Goal: Transaction & Acquisition: Download file/media

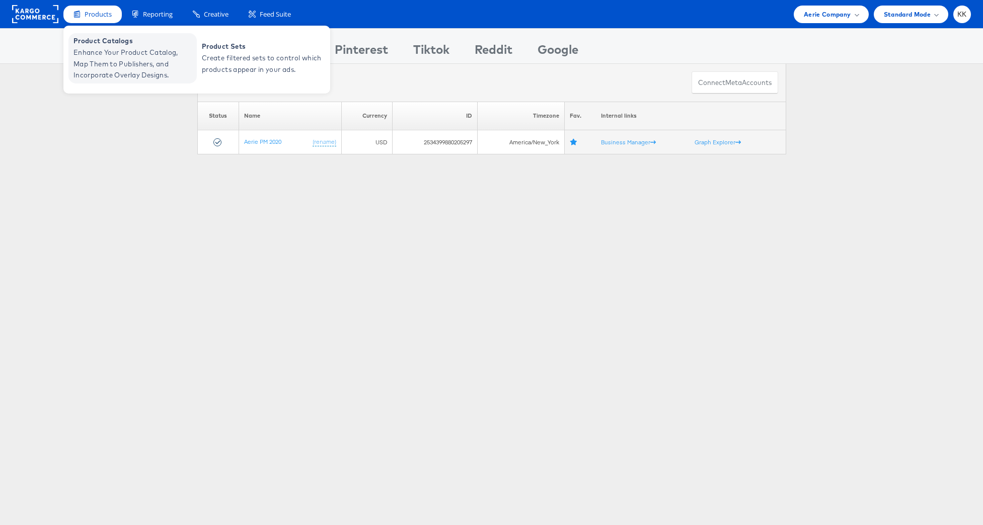
click at [98, 57] on span "Enhance Your Product Catalog, Map Them to Publishers, and Incorporate Overlay D…" at bounding box center [133, 64] width 121 height 34
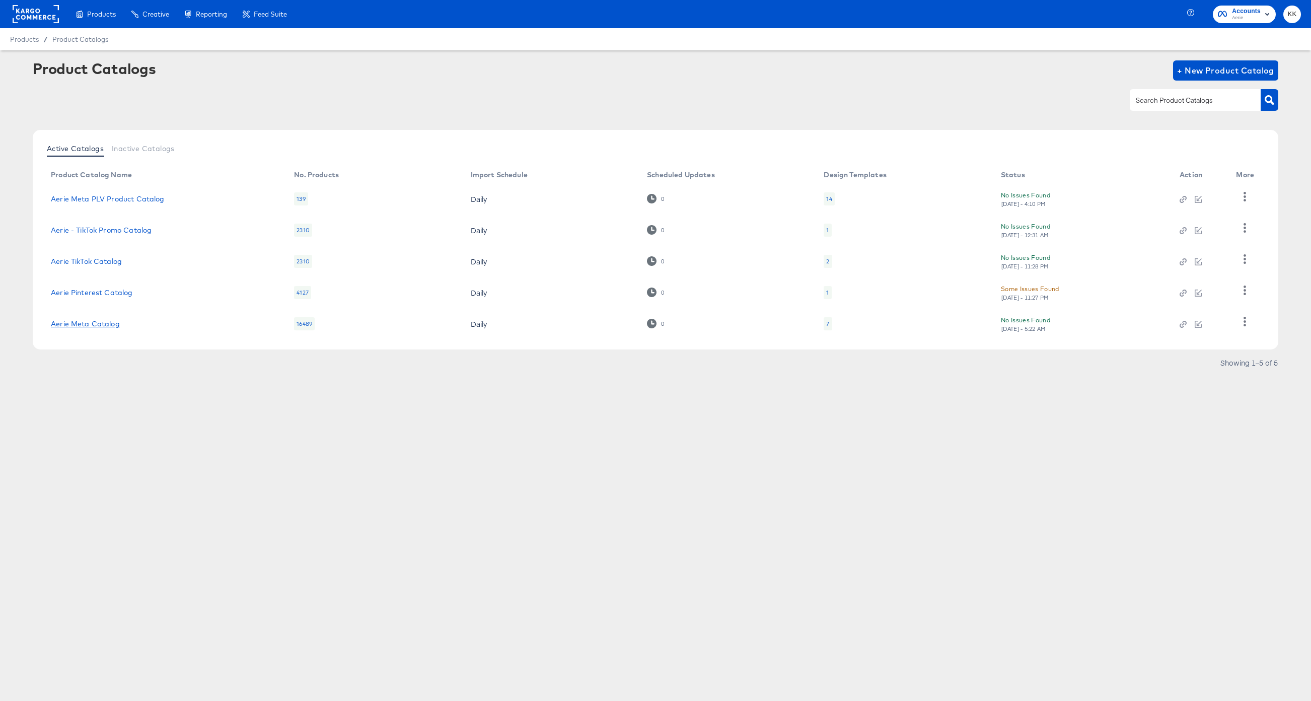
click at [107, 325] on link "Aerie Meta Catalog" at bounding box center [85, 324] width 69 height 8
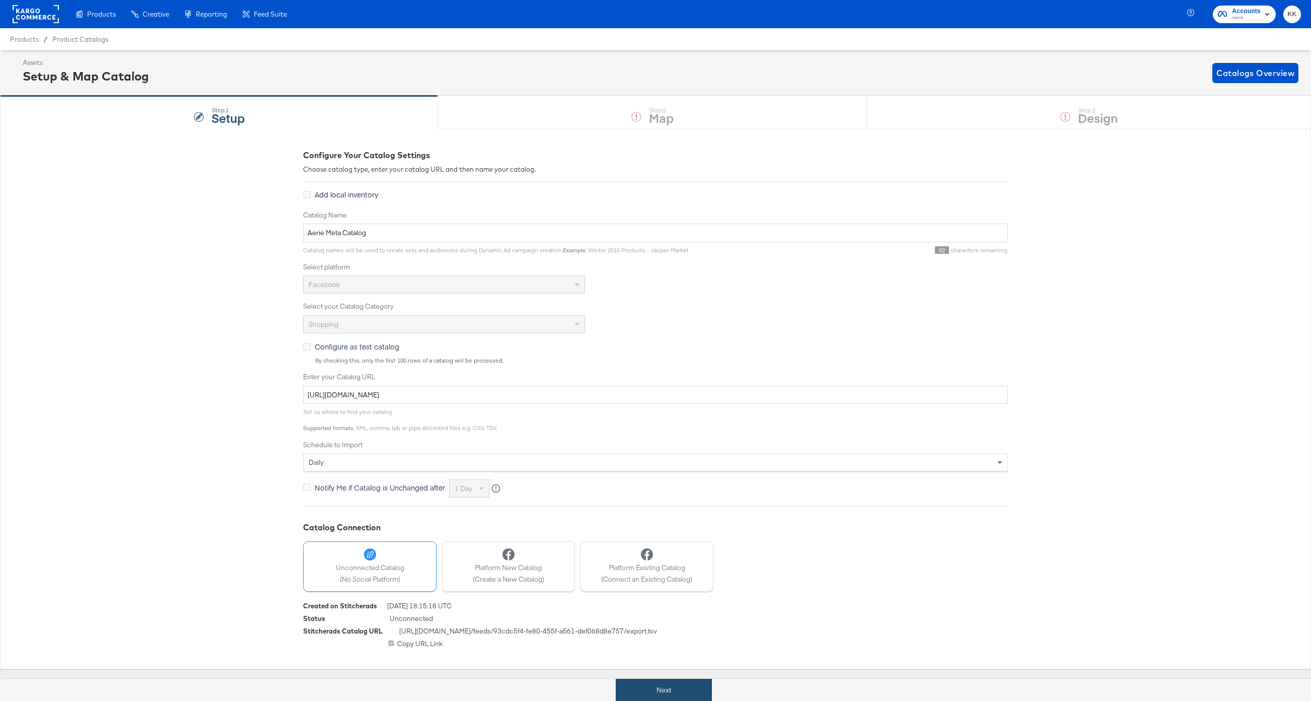
click at [679, 690] on button "Next" at bounding box center [664, 689] width 96 height 23
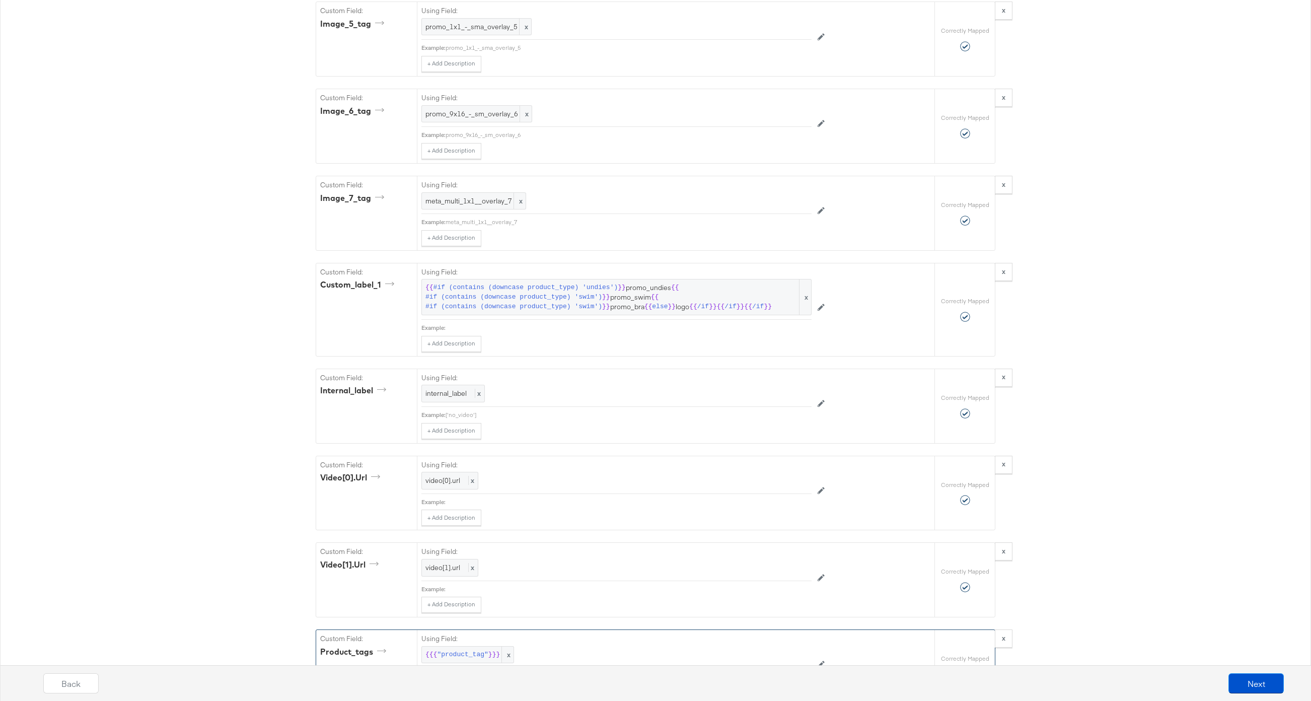
scroll to position [2526, 0]
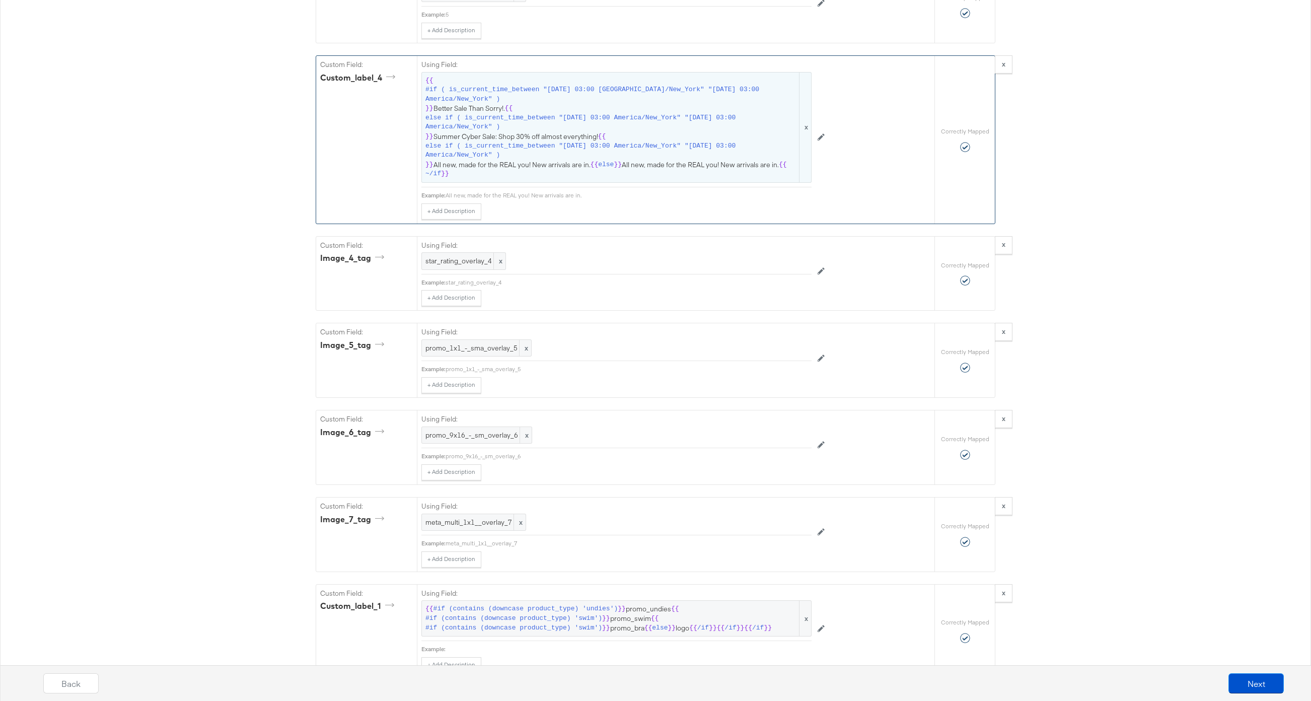
click at [632, 148] on span "else if ( is_current_time_between "2025-08-18 03:00 America/New_York" "2025-08-…" at bounding box center [611, 150] width 372 height 19
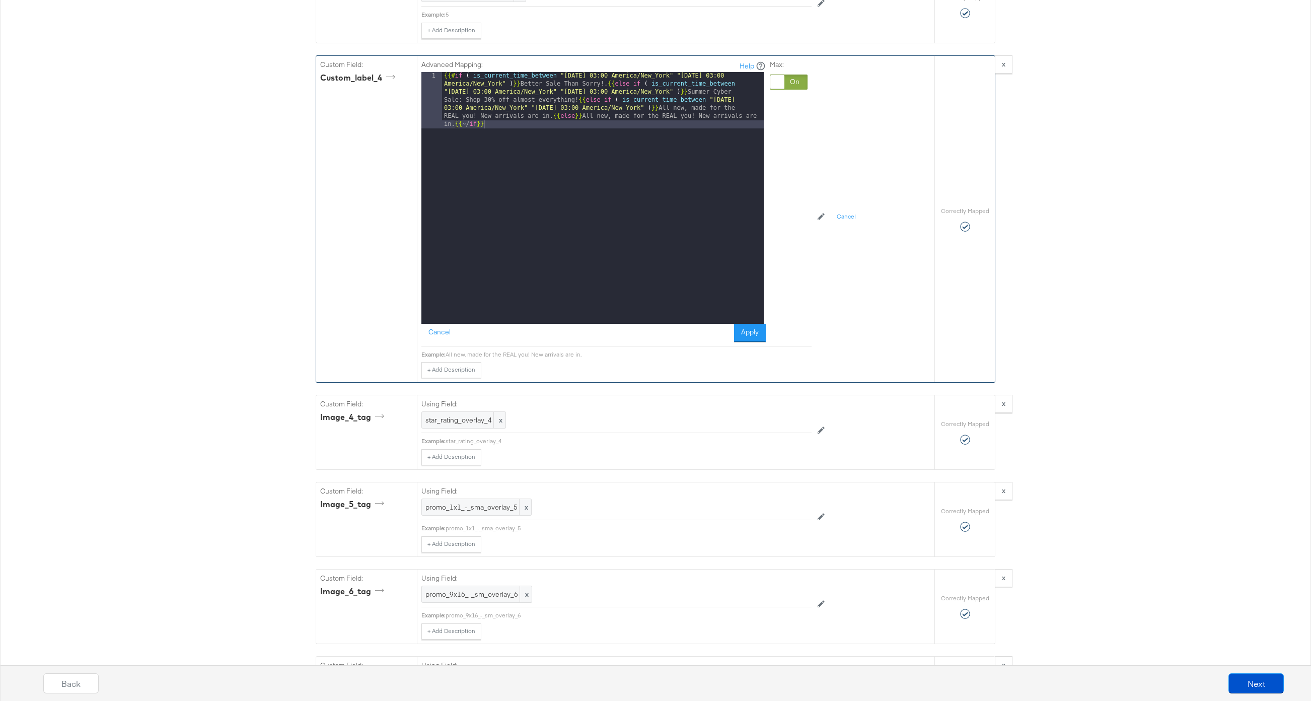
click at [596, 84] on div "{{# if ( is_current_time_between "2024-06-11 03:00 America/New_York" "2024-06-1…" at bounding box center [603, 254] width 322 height 364
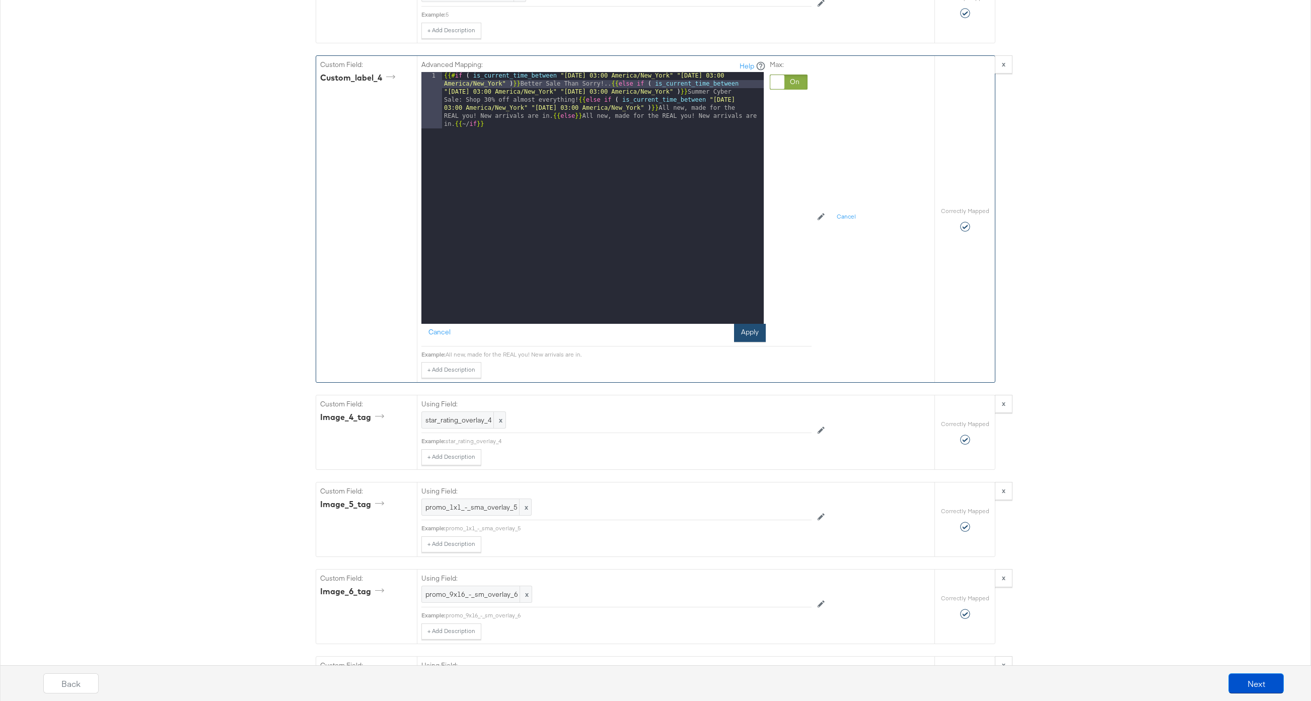
click at [751, 337] on button "Apply" at bounding box center [750, 333] width 32 height 18
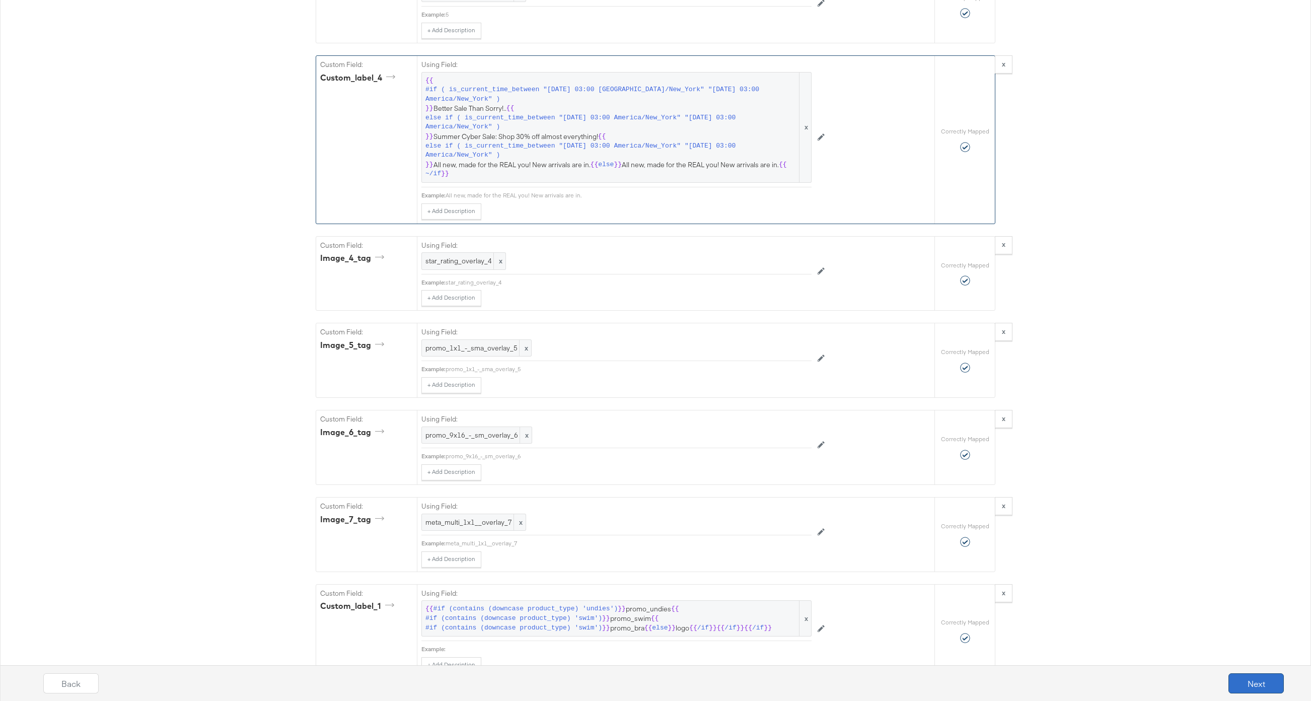
click at [1242, 676] on button "Next" at bounding box center [1255, 683] width 55 height 20
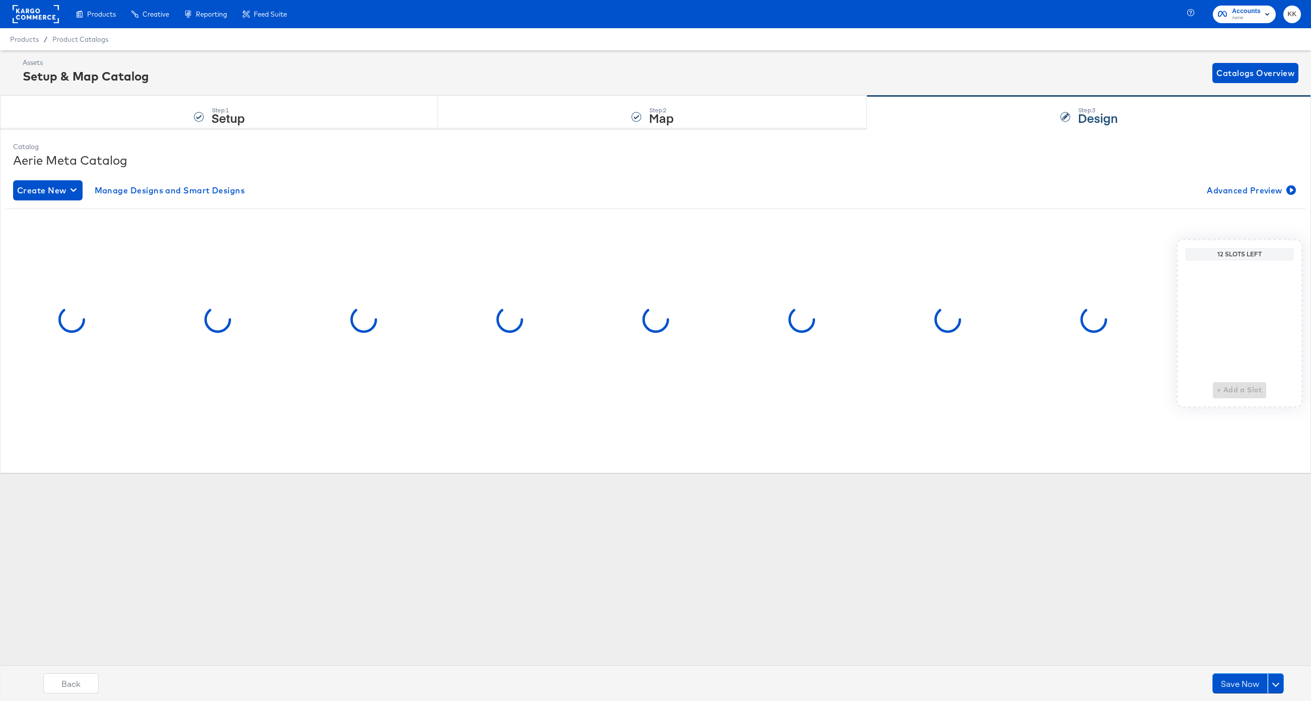
scroll to position [0, 0]
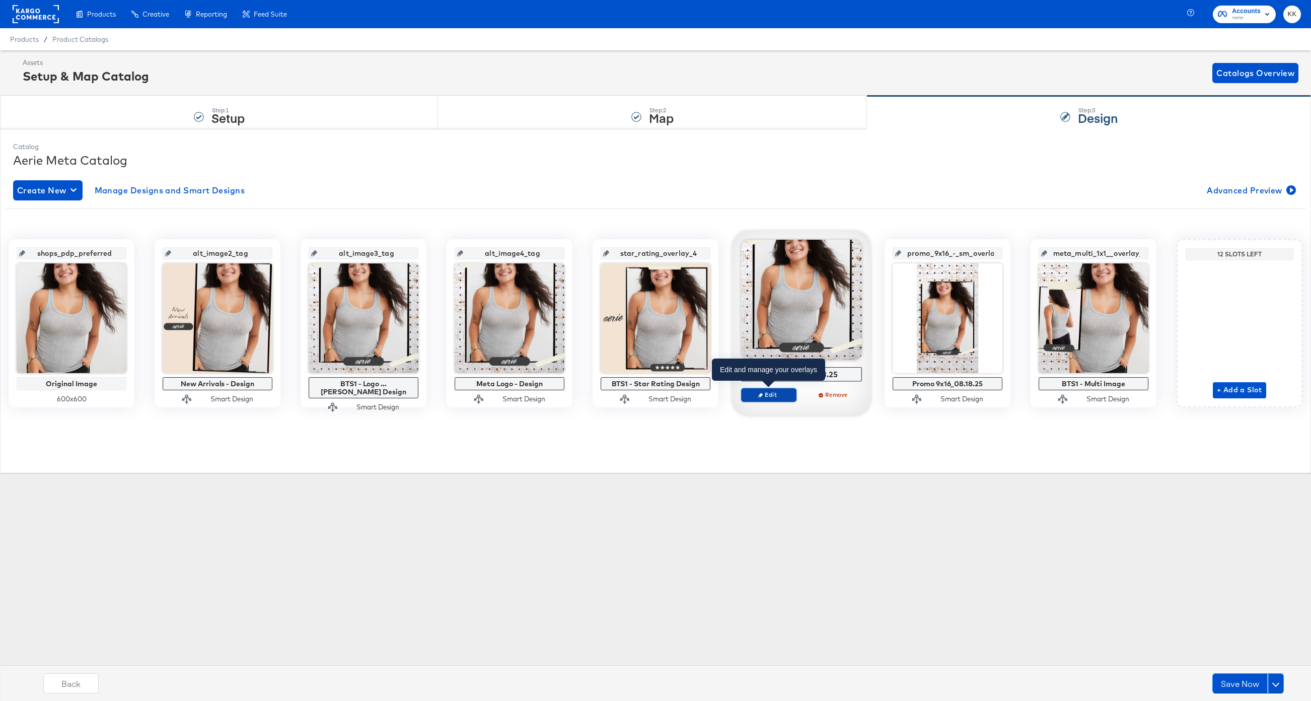
click at [775, 394] on span "Edit" at bounding box center [768, 395] width 46 height 8
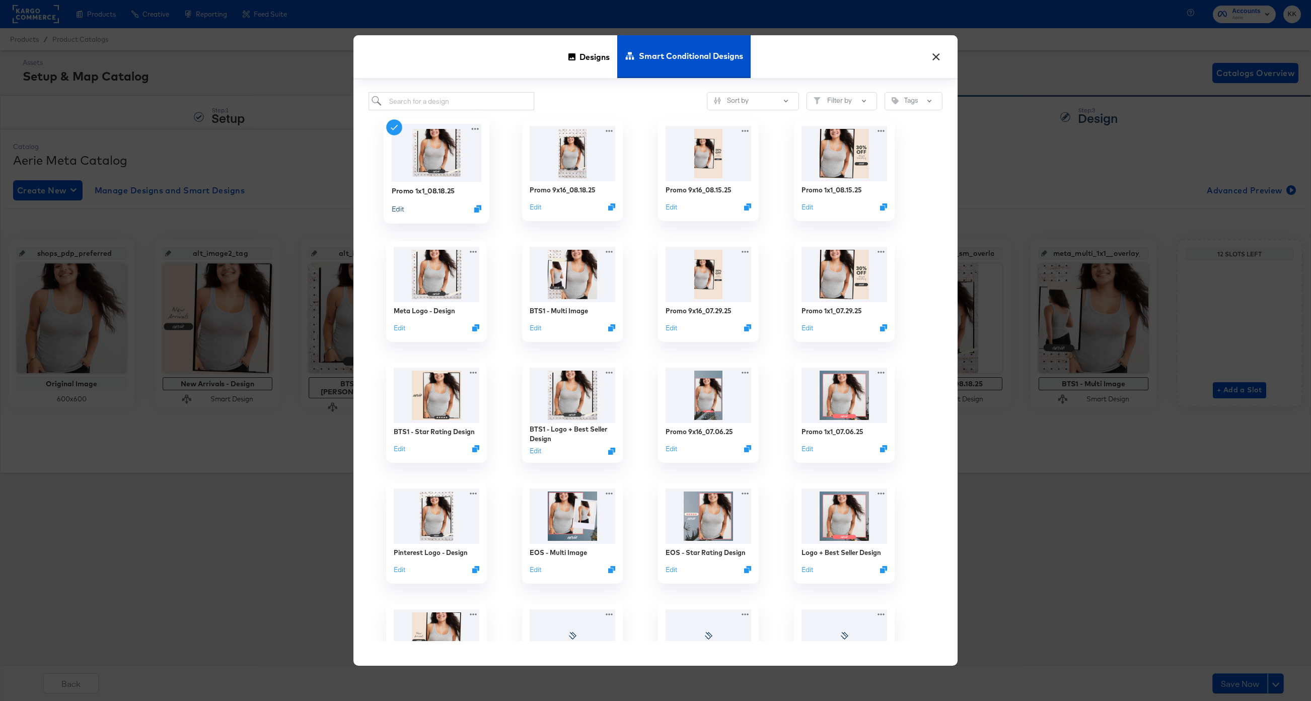
click at [402, 207] on button "Edit" at bounding box center [398, 209] width 12 height 10
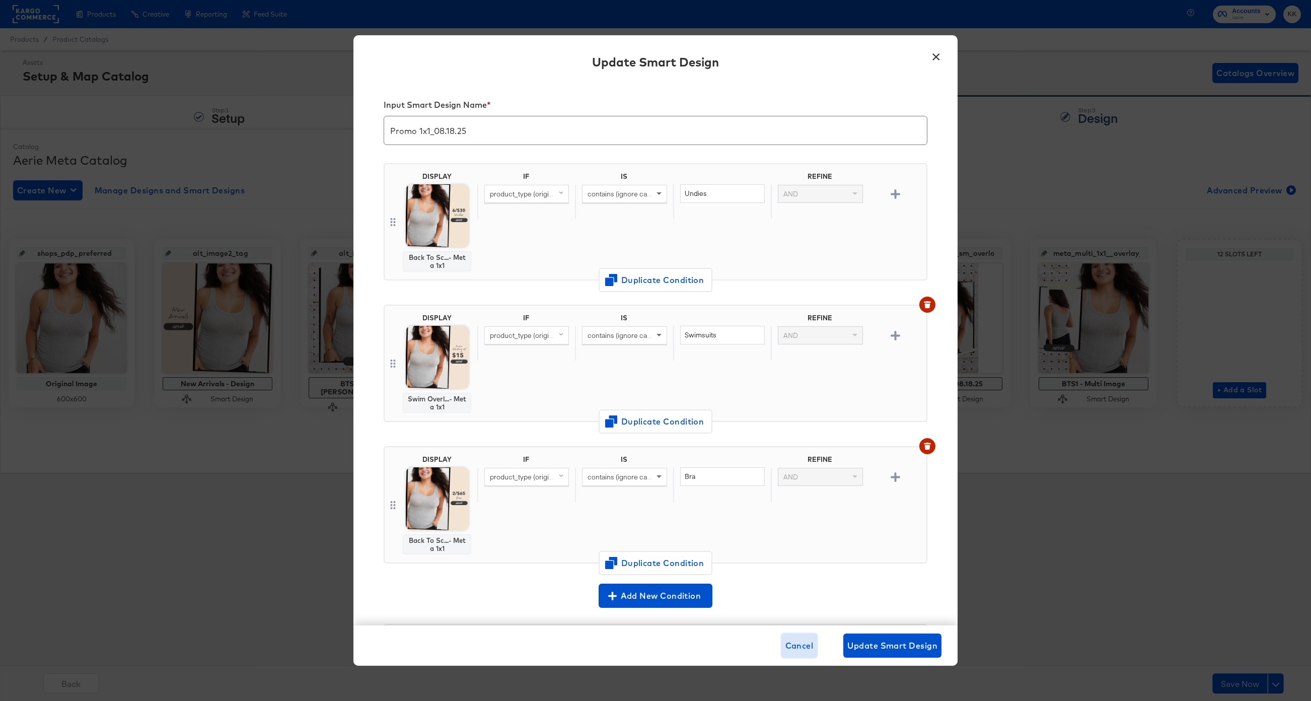
click at [798, 650] on span "Cancel" at bounding box center [799, 645] width 28 height 14
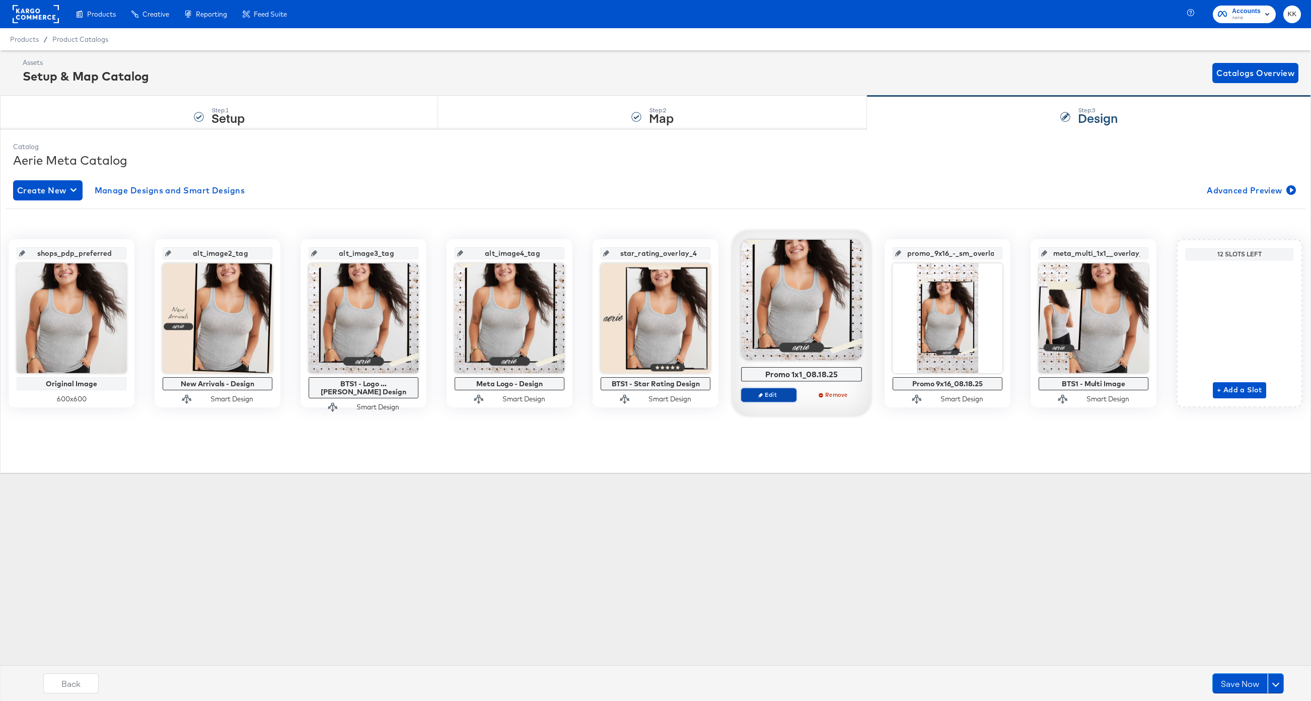
click at [780, 395] on span "Edit" at bounding box center [768, 395] width 46 height 8
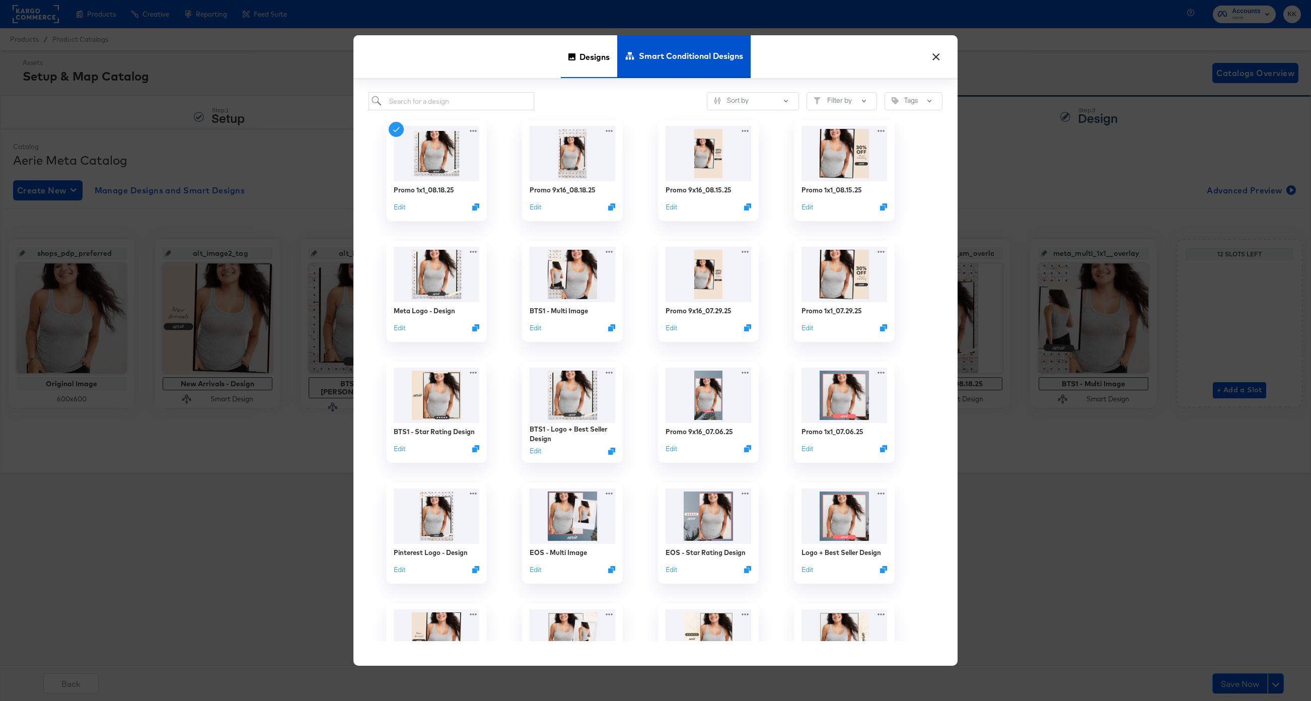
click at [570, 56] on icon at bounding box center [571, 56] width 7 height 7
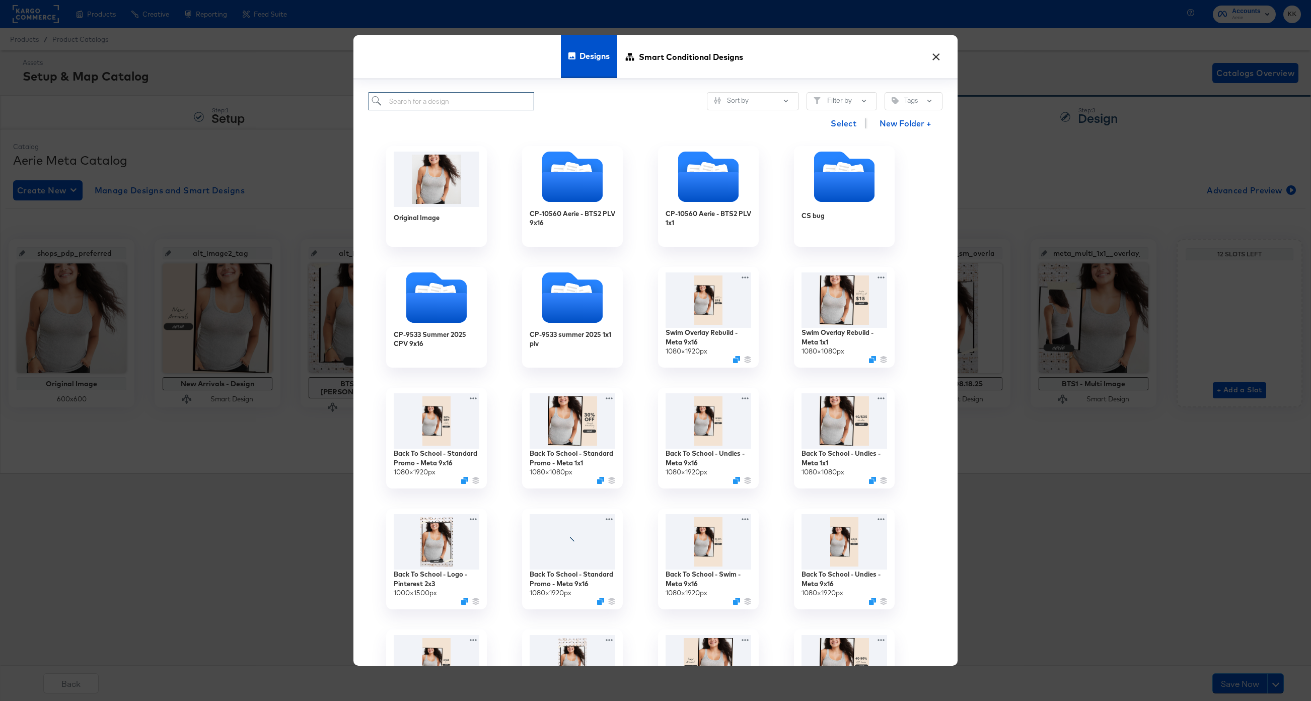
click at [428, 100] on input "search" at bounding box center [451, 101] width 166 height 19
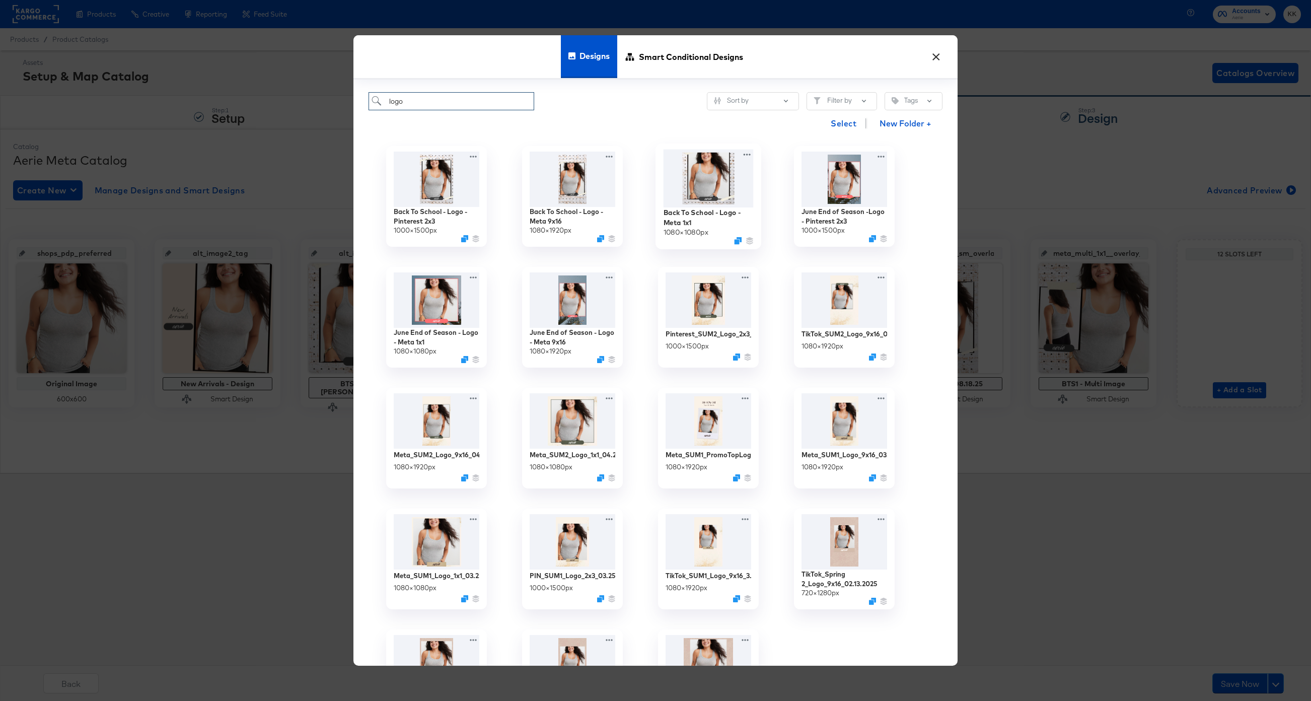
type input "logo"
click at [693, 191] on img at bounding box center [708, 178] width 90 height 58
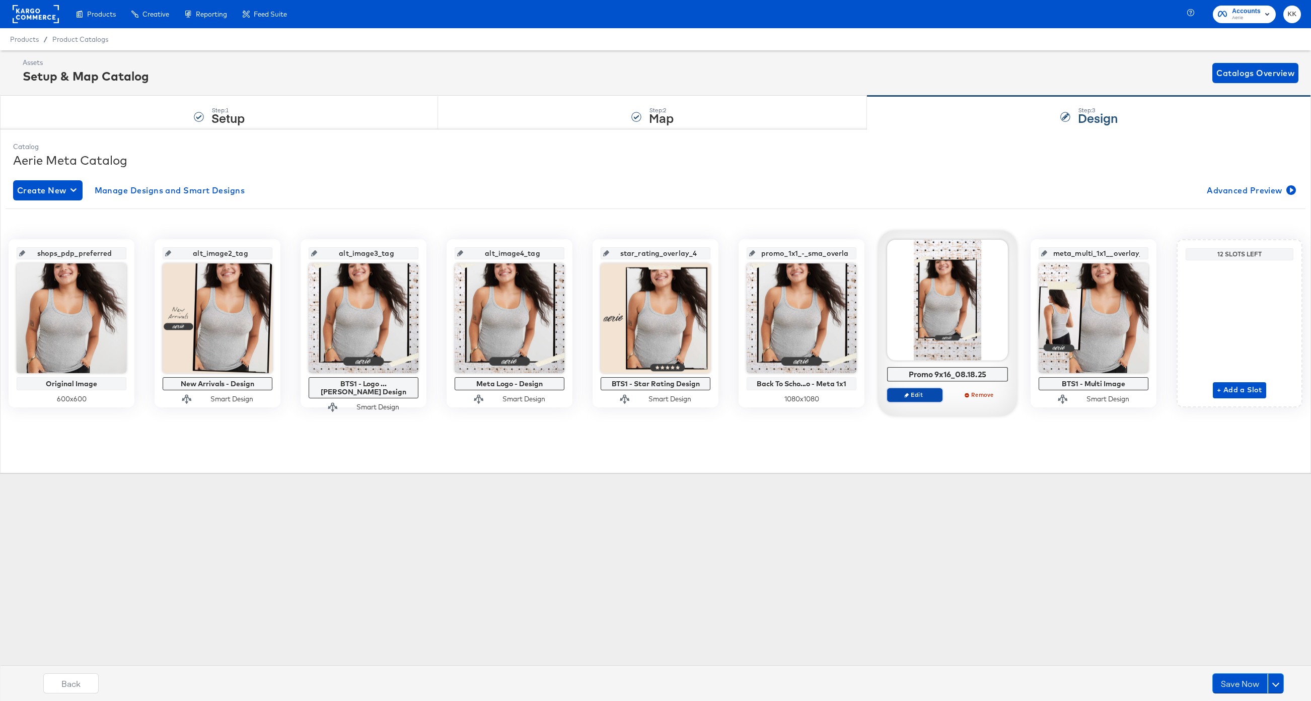
click at [905, 397] on span "Edit" at bounding box center [914, 395] width 46 height 8
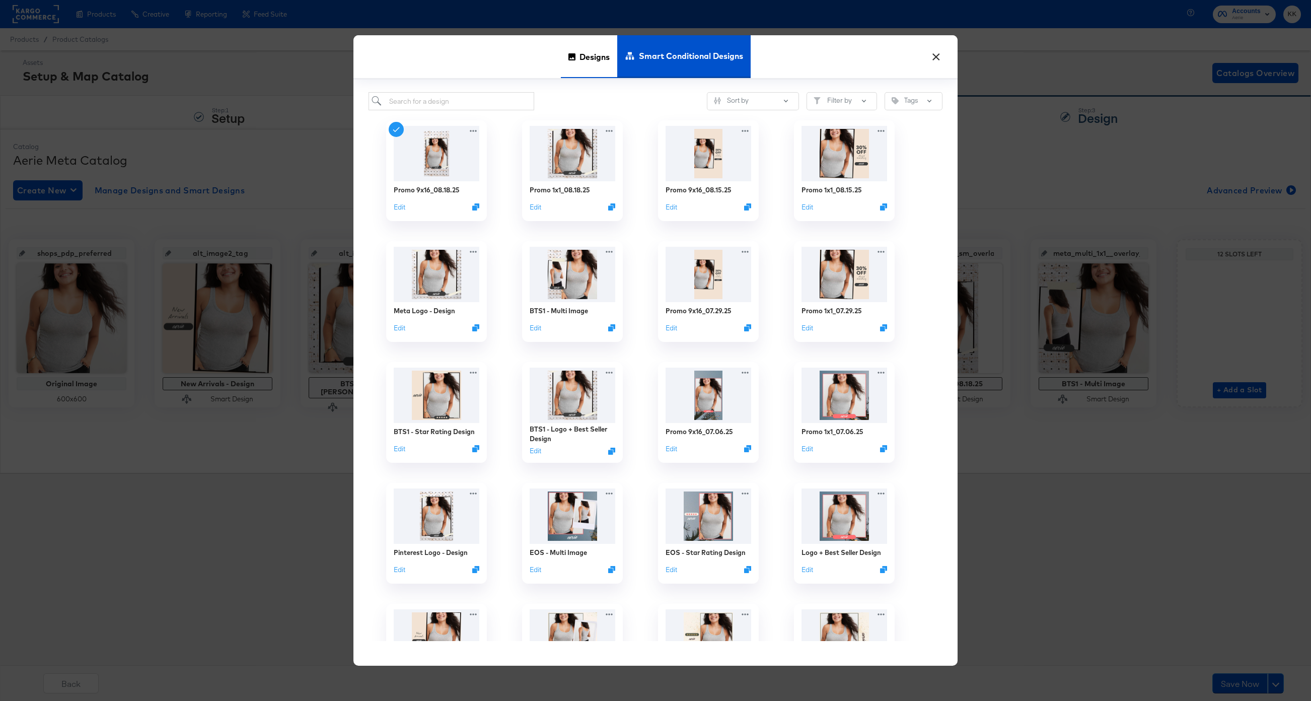
click at [587, 61] on span "Designs" at bounding box center [594, 56] width 30 height 44
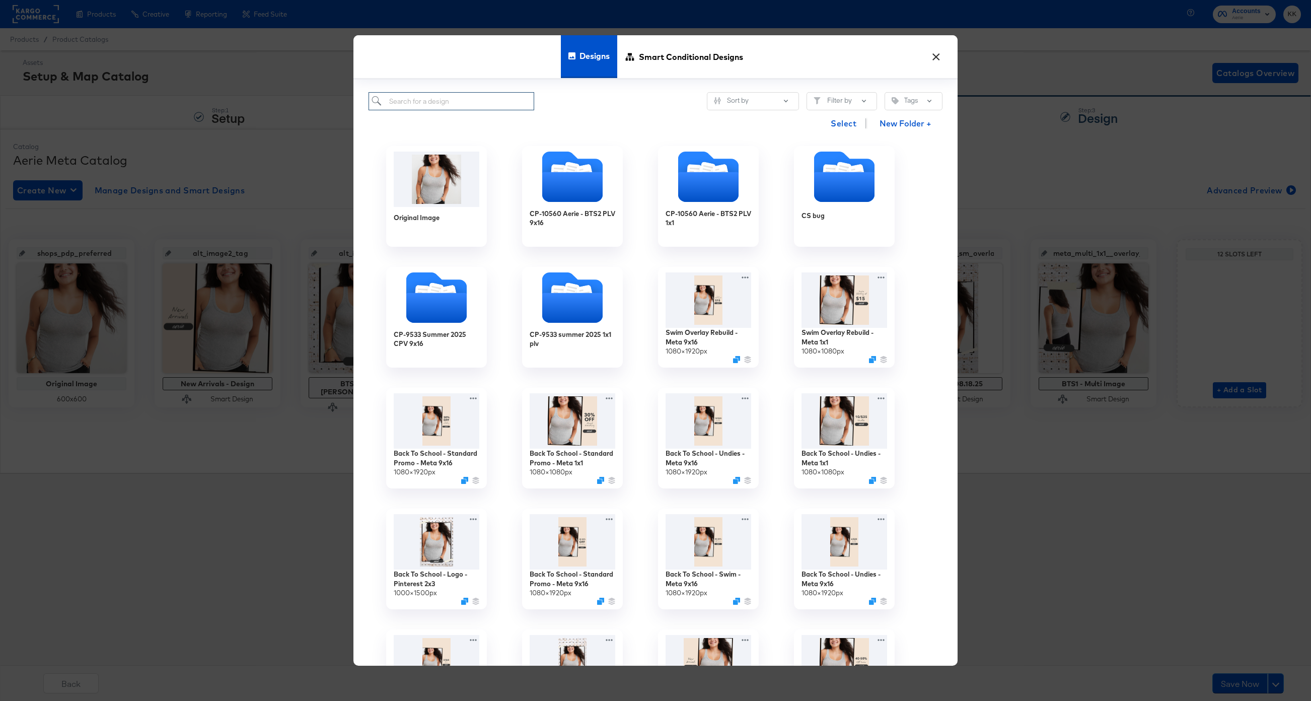
click at [426, 104] on input "search" at bounding box center [451, 101] width 166 height 19
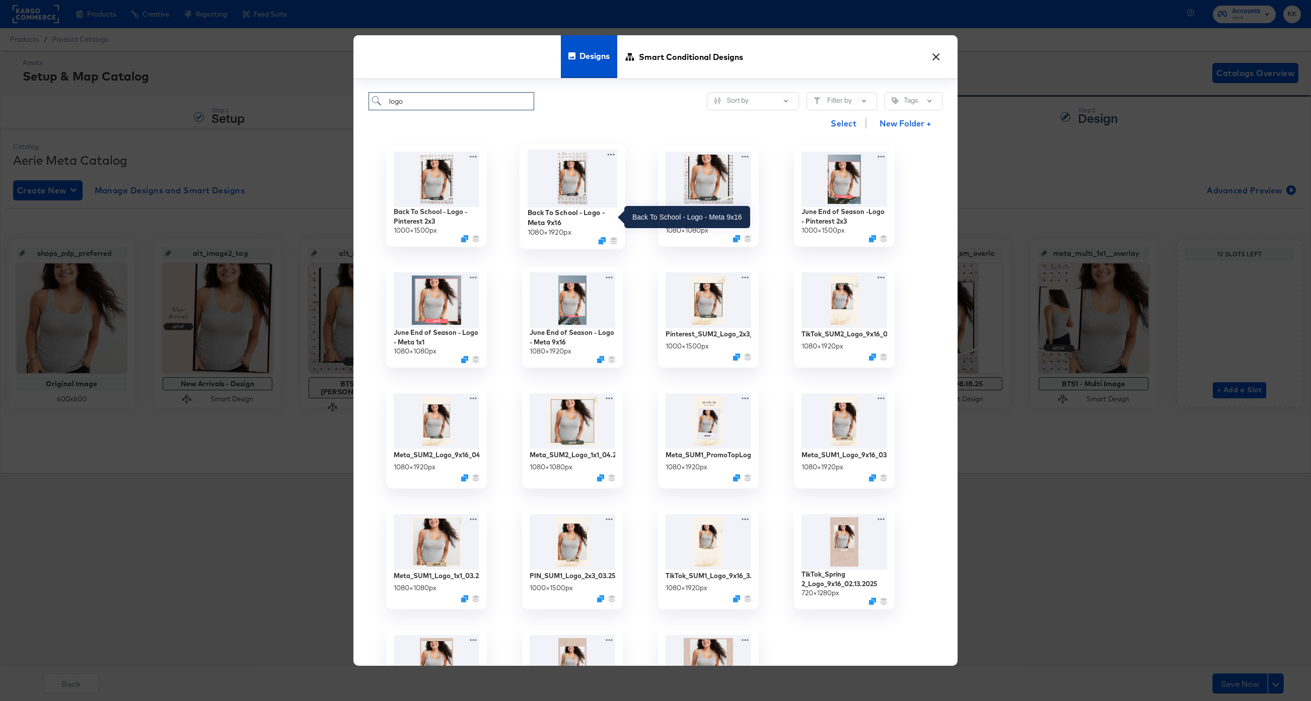
type input "logo"
click at [568, 220] on div "Back To School - Logo - Meta 9x16" at bounding box center [572, 217] width 90 height 20
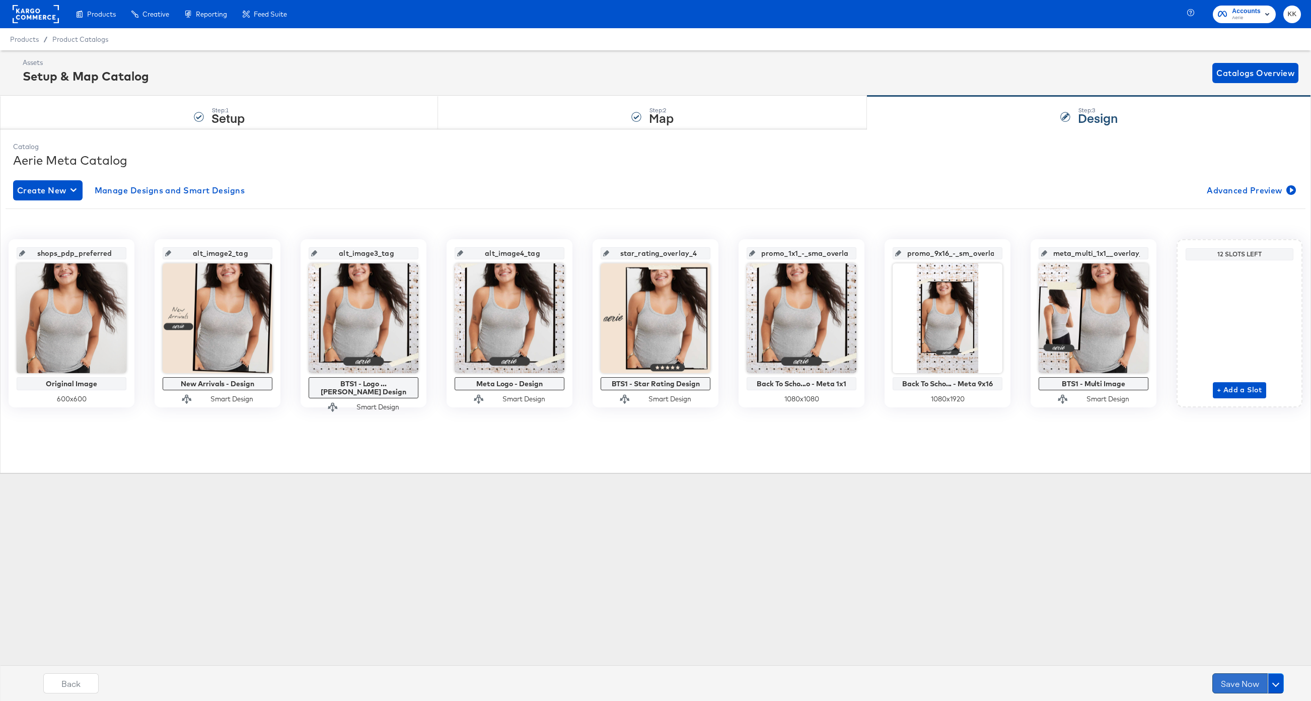
click at [1229, 681] on button "Save Now" at bounding box center [1239, 683] width 55 height 20
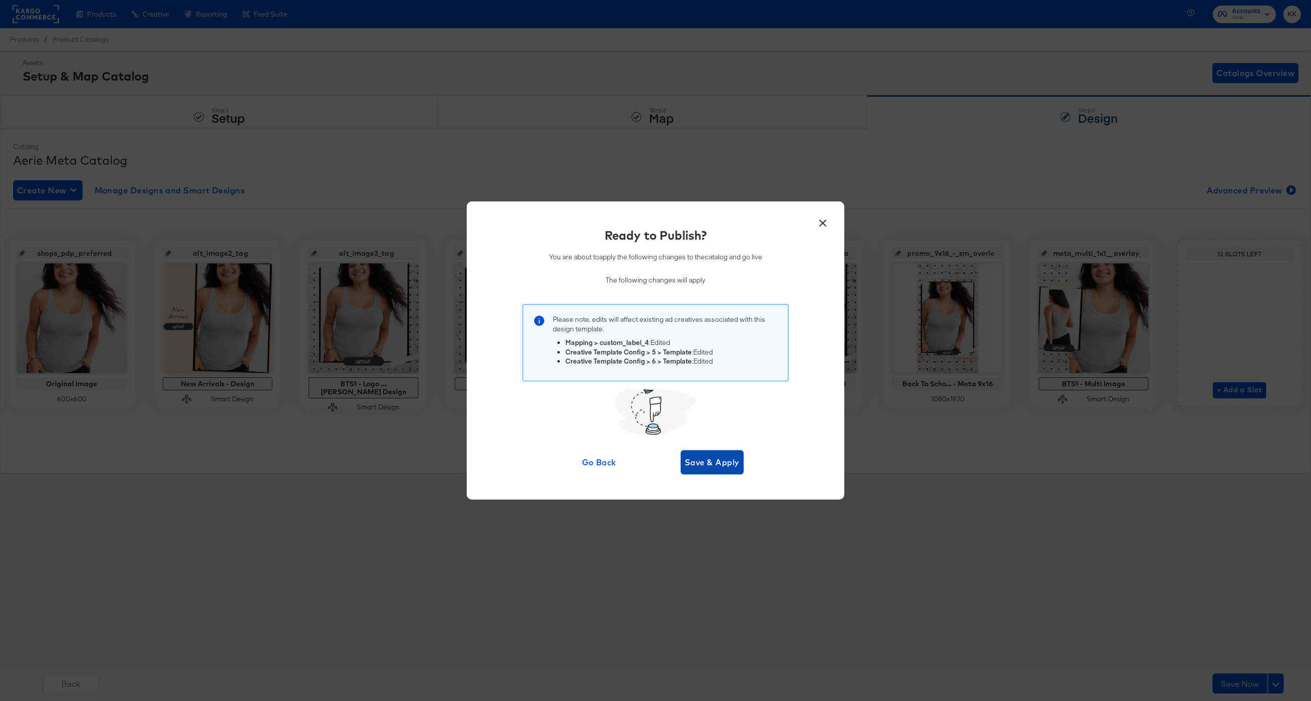
click at [735, 464] on span "Save & Apply" at bounding box center [711, 462] width 55 height 14
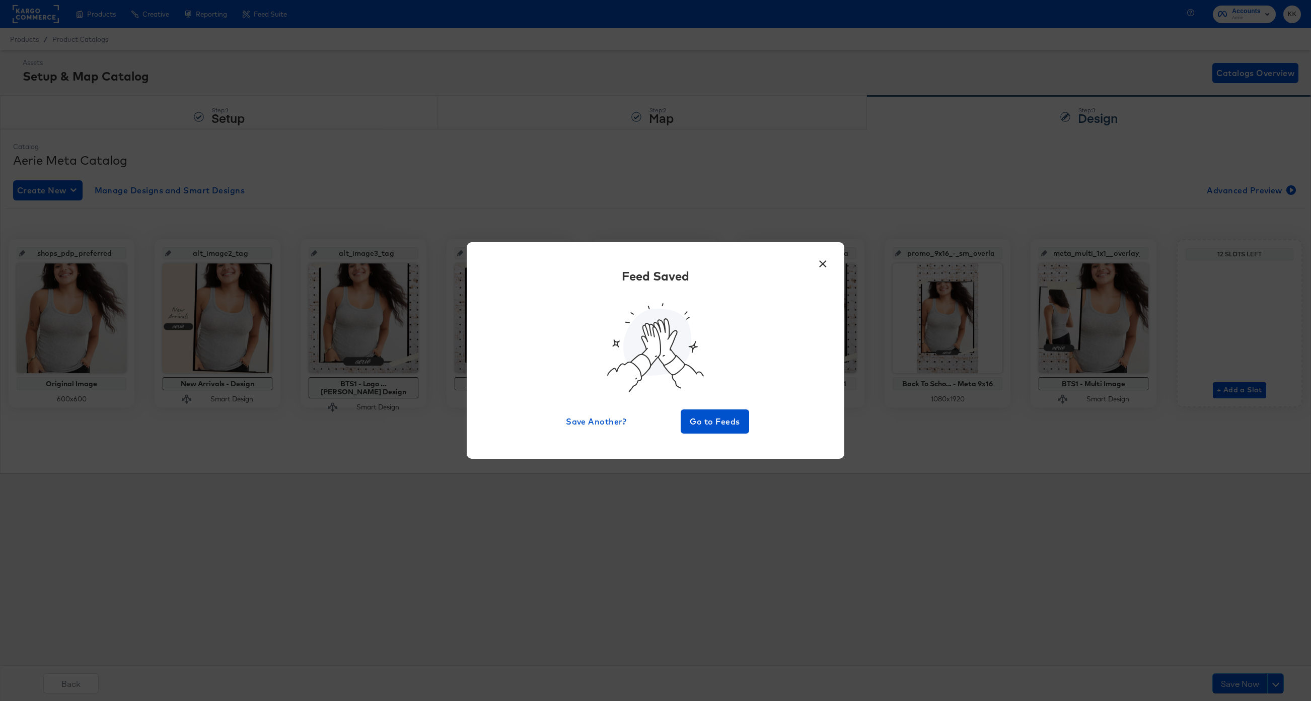
click at [722, 440] on div "× Feed Saved Save Another? Go to Feeds" at bounding box center [655, 350] width 377 height 216
click at [719, 431] on button "Go to Feeds" at bounding box center [714, 421] width 68 height 24
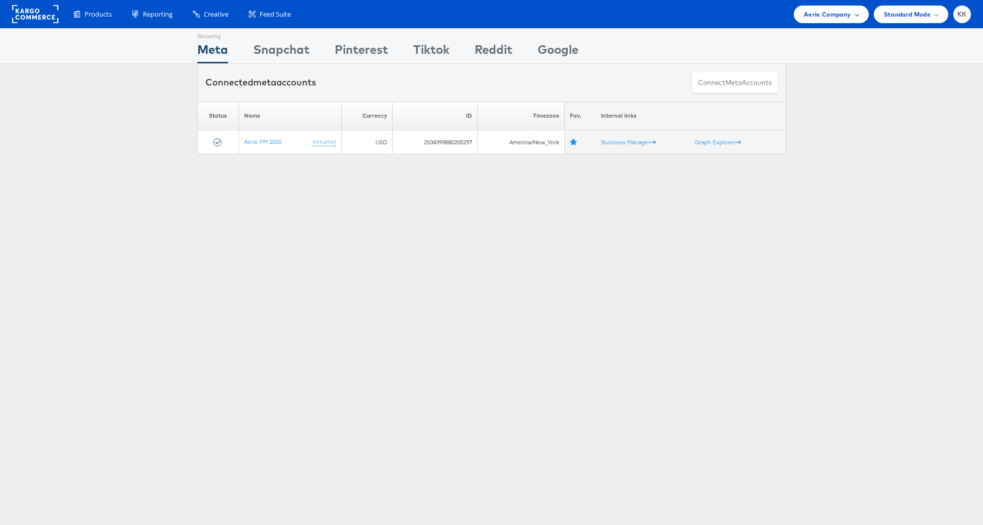
click at [818, 14] on span "Aerie Company" at bounding box center [827, 14] width 47 height 11
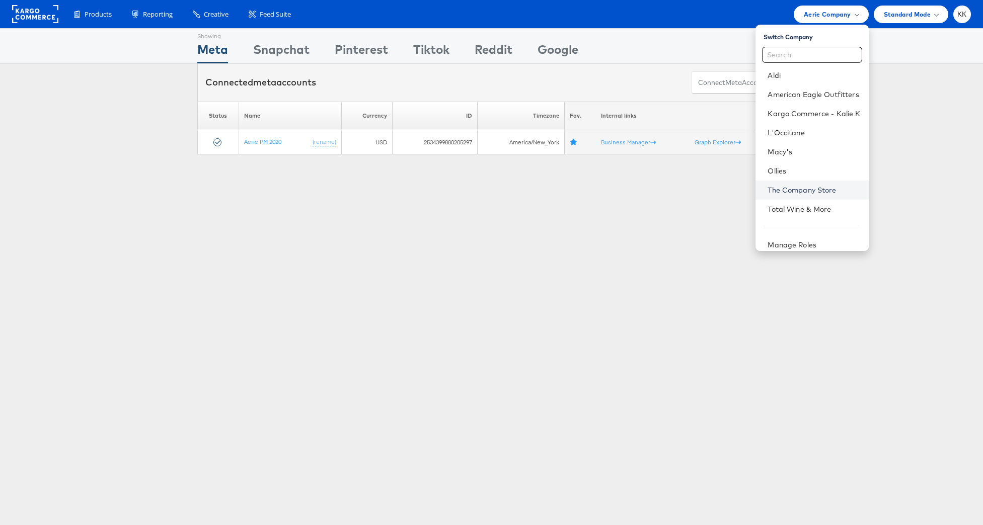
click at [818, 191] on link "The Company Store" at bounding box center [813, 190] width 93 height 10
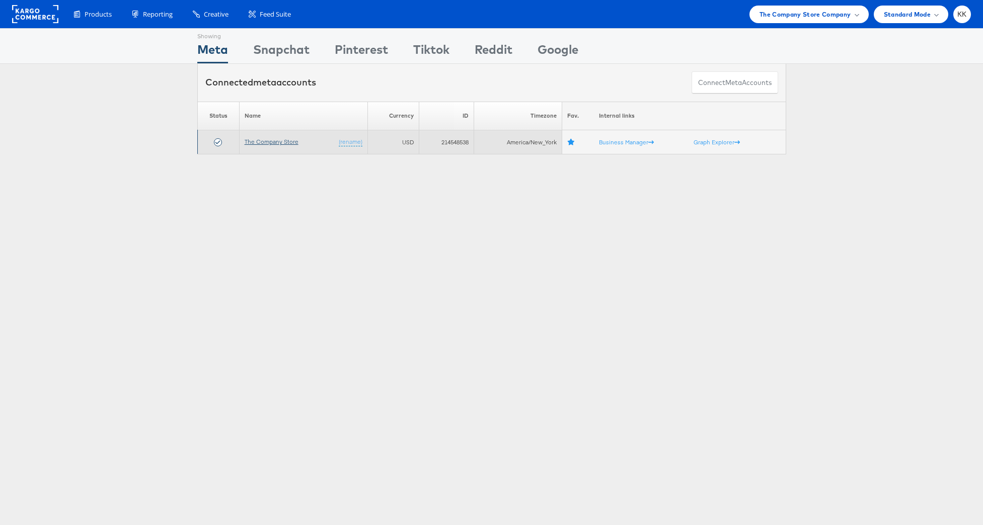
click at [276, 138] on link "The Company Store" at bounding box center [272, 142] width 54 height 8
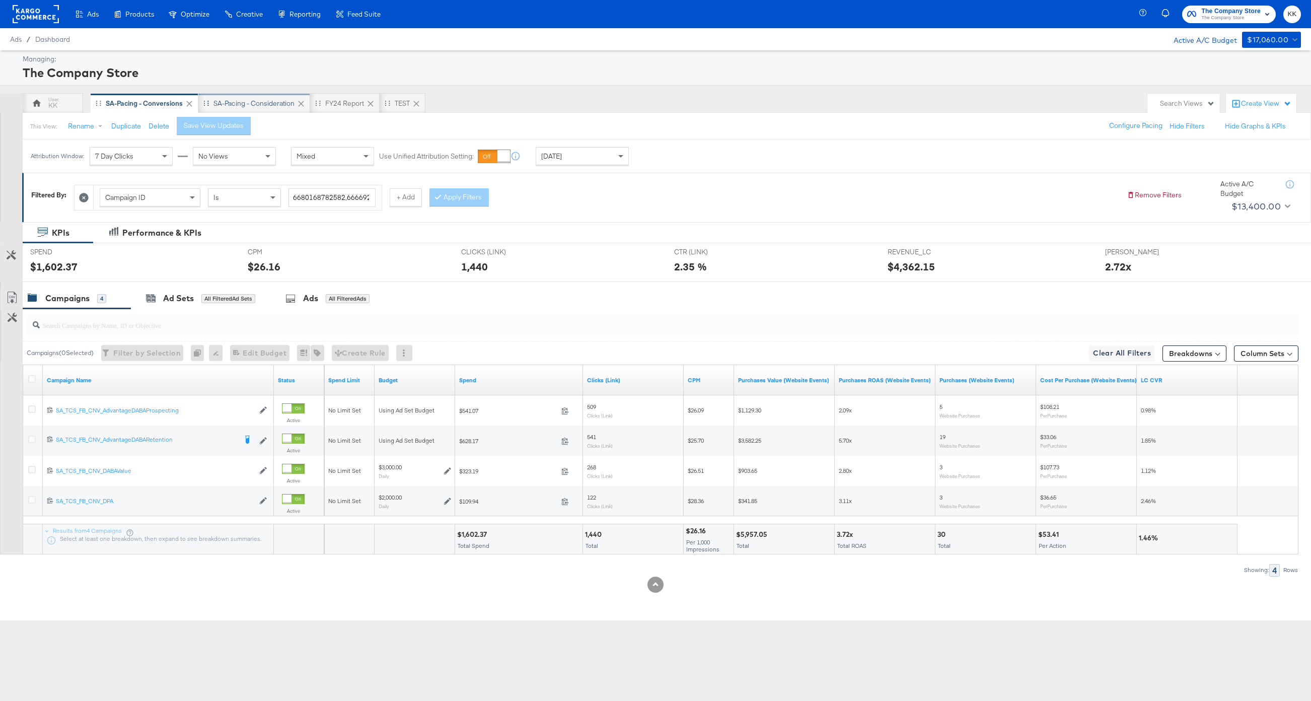
click at [267, 103] on div "SA-Pacing - Consideration" at bounding box center [253, 104] width 81 height 10
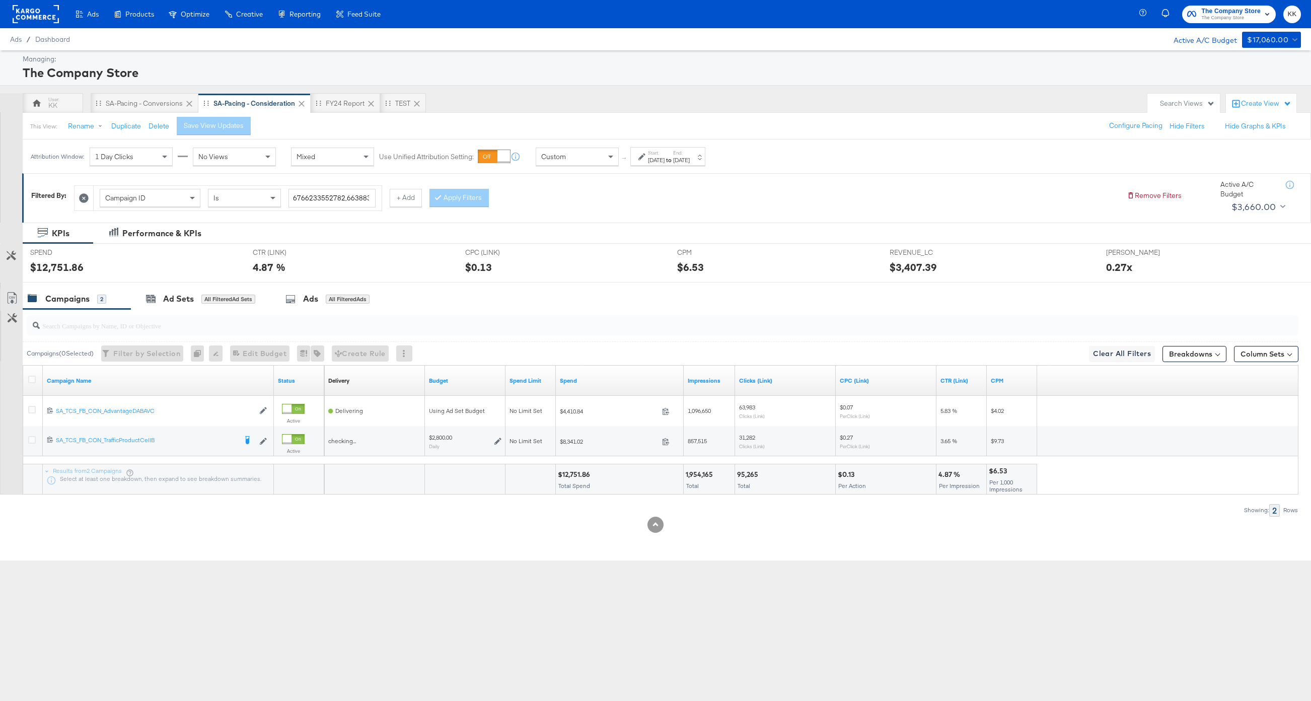
click at [689, 155] on label "End:" at bounding box center [681, 152] width 17 height 7
click at [639, 235] on input "August 12th 2025" at bounding box center [660, 236] width 106 height 18
click at [666, 325] on td "20" at bounding box center [669, 329] width 17 height 14
type input "August 20th 2025"
click at [728, 290] on button "Apply" at bounding box center [727, 284] width 32 height 18
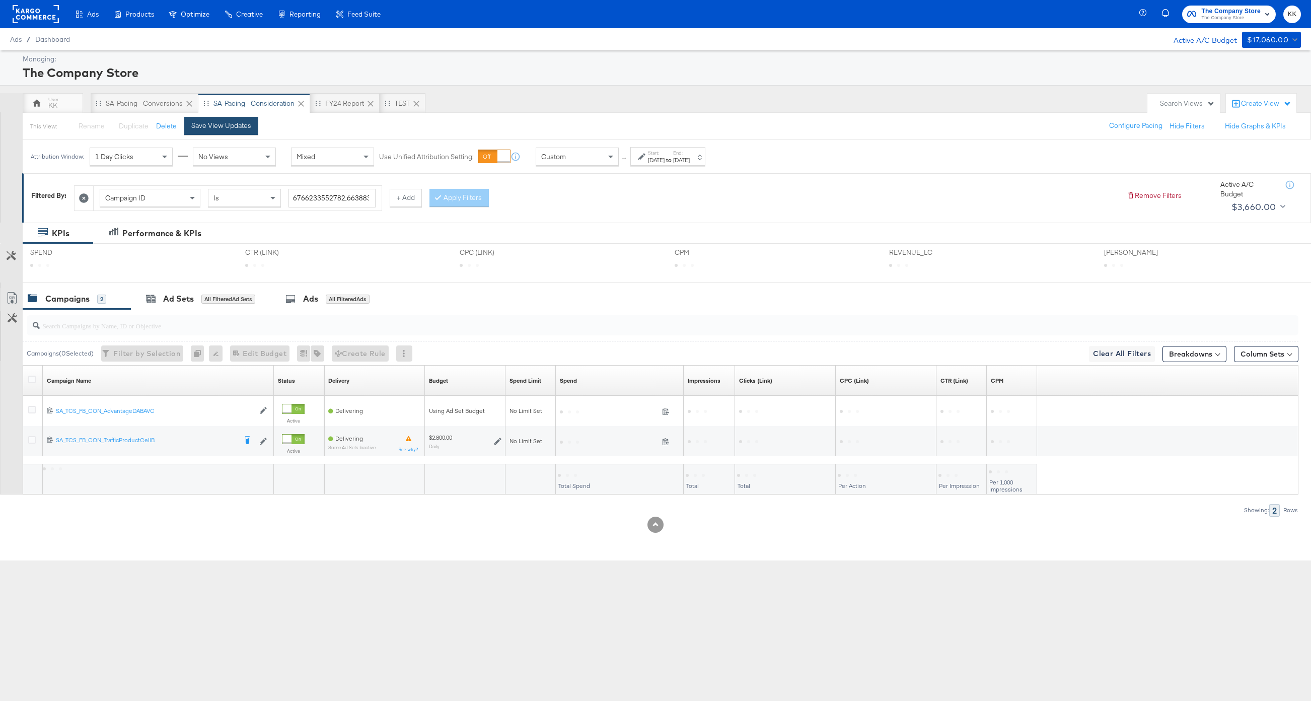
click at [249, 133] on button "Save View Updates" at bounding box center [221, 126] width 74 height 18
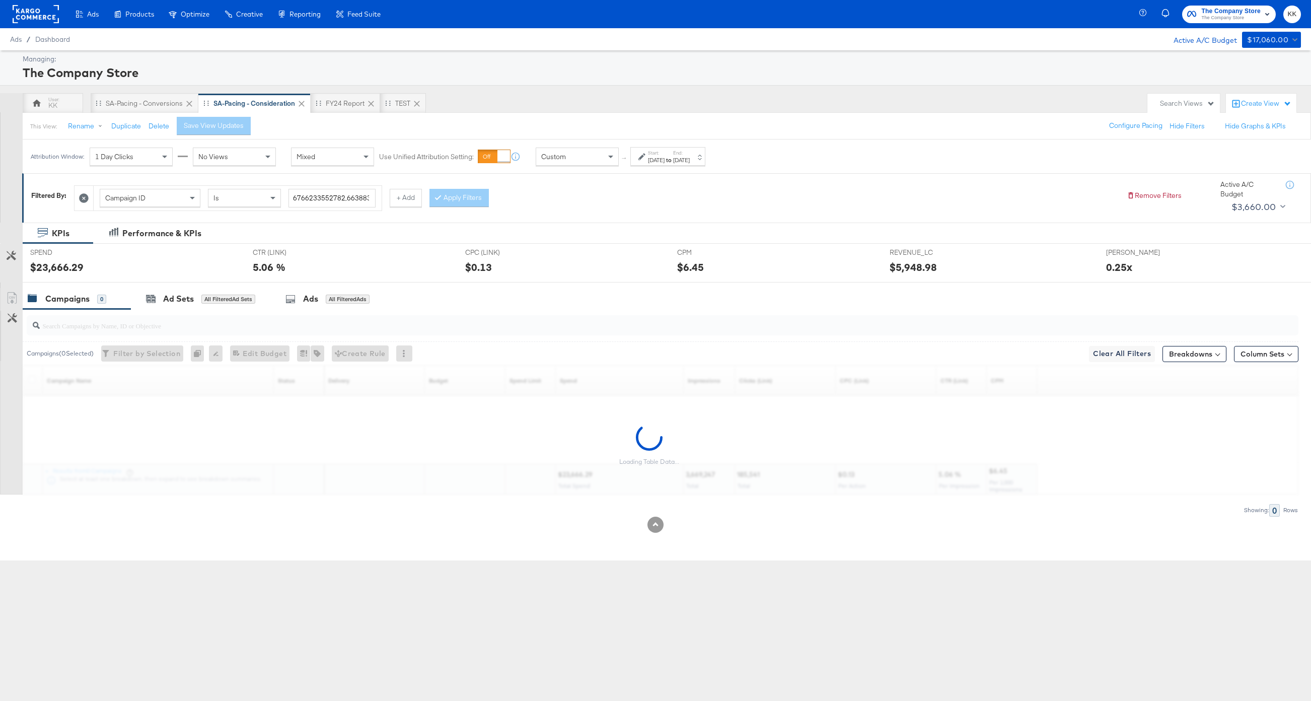
click at [573, 476] on div "Loading Table Data..." at bounding box center [649, 444] width 1298 height 99
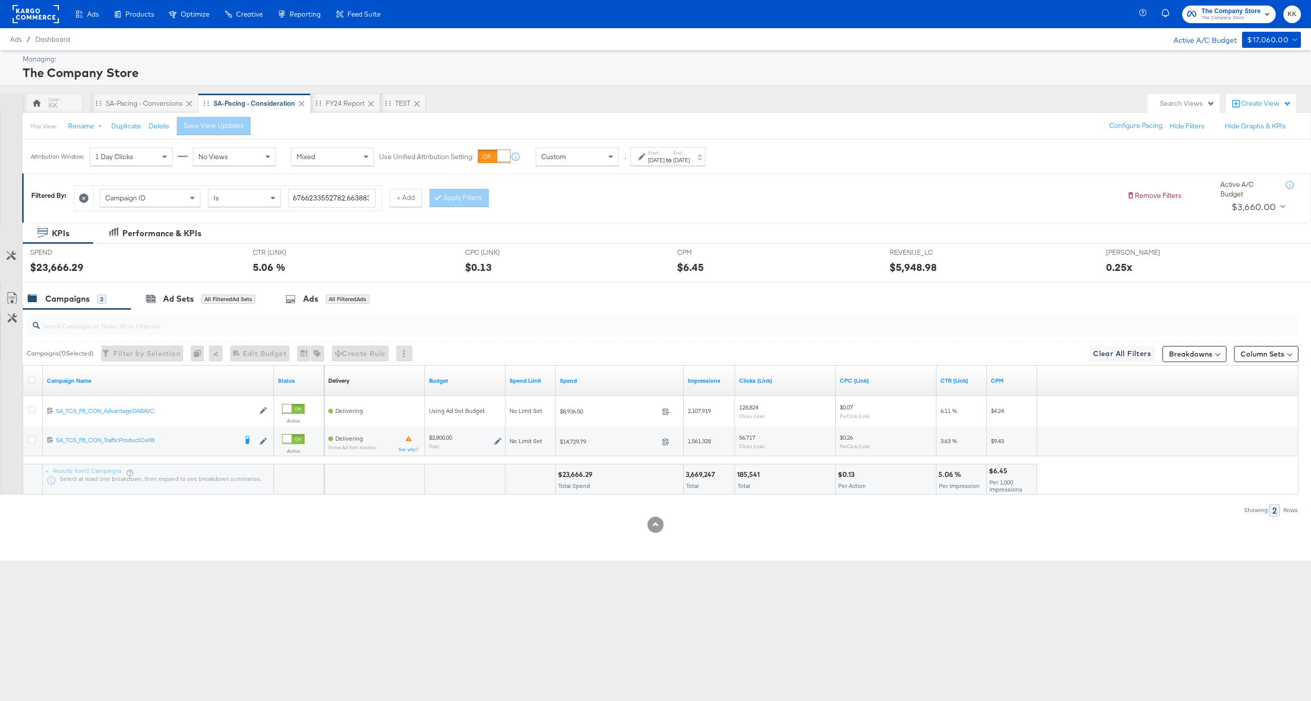
click at [574, 475] on div "$23,666.29" at bounding box center [577, 475] width 38 height 10
copy div "23,666.29"
click at [562, 166] on div "Custom" at bounding box center [576, 156] width 83 height 18
click at [200, 294] on div "Ad Sets All Filtered Ad Sets" at bounding box center [200, 298] width 109 height 12
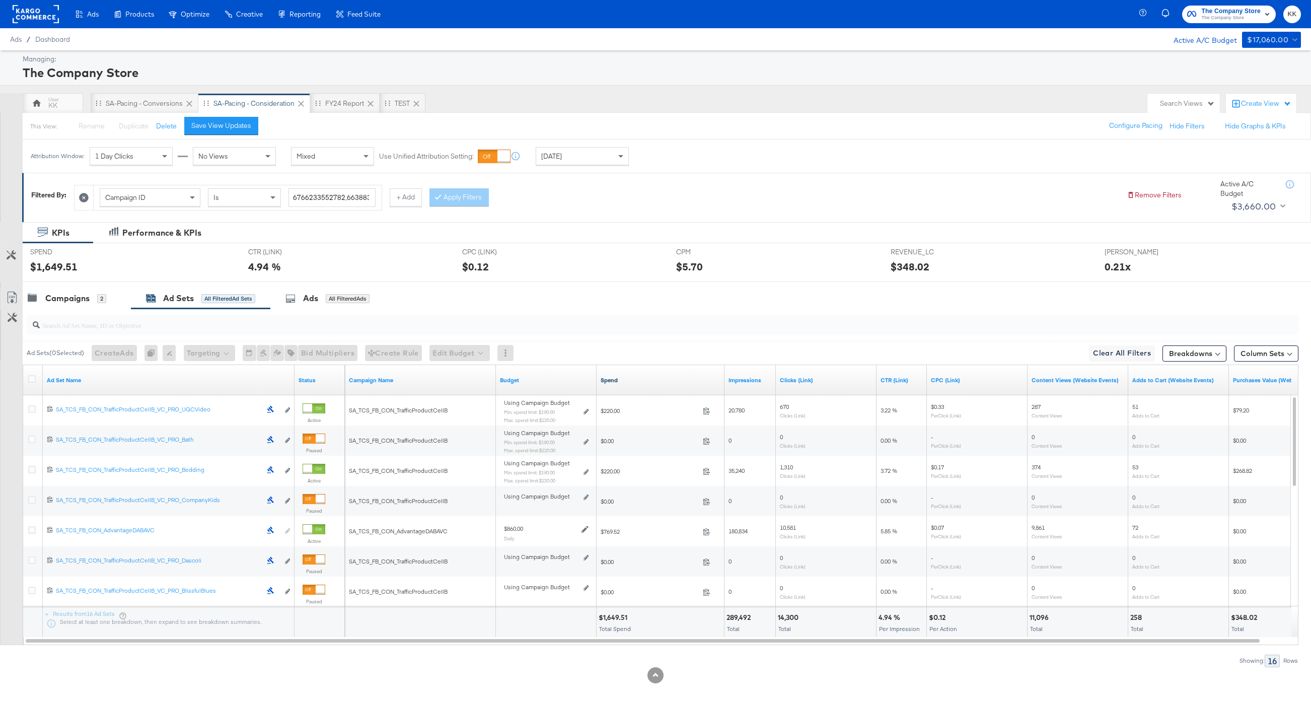
click at [608, 382] on link "Spend" at bounding box center [660, 380] width 120 height 8
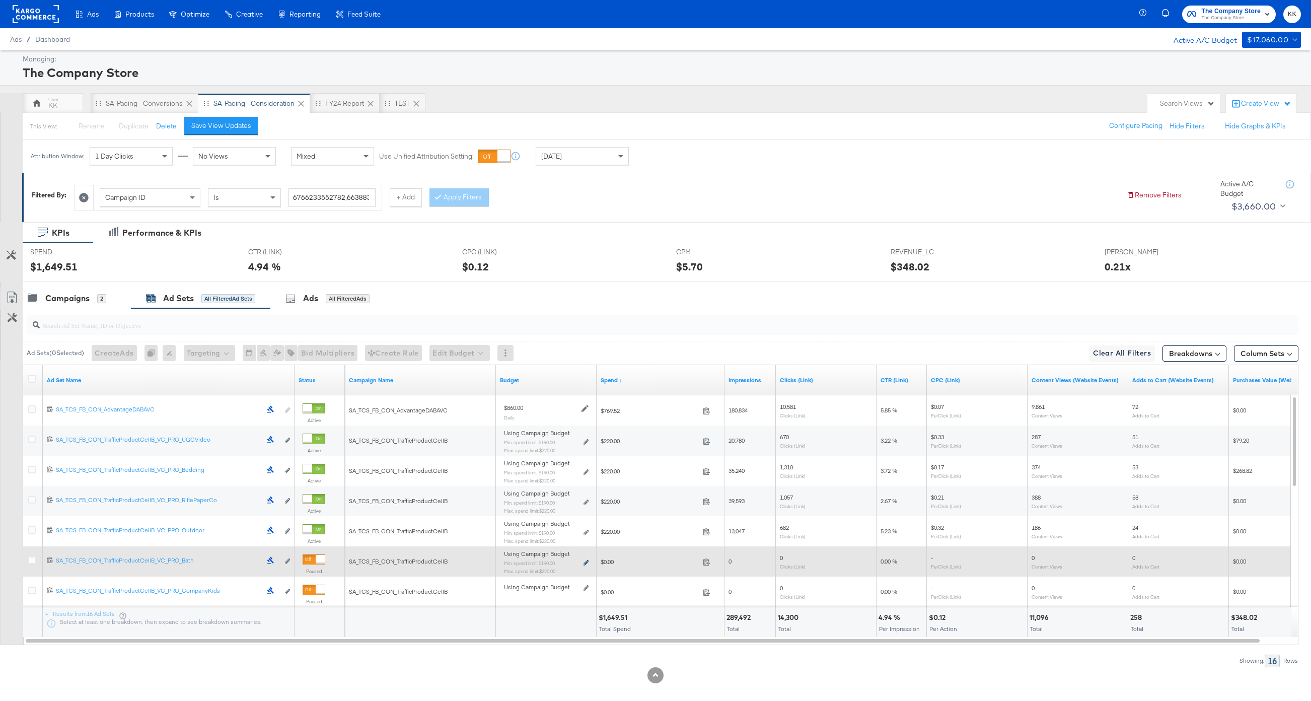
click at [586, 565] on icon at bounding box center [585, 563] width 5 height 6
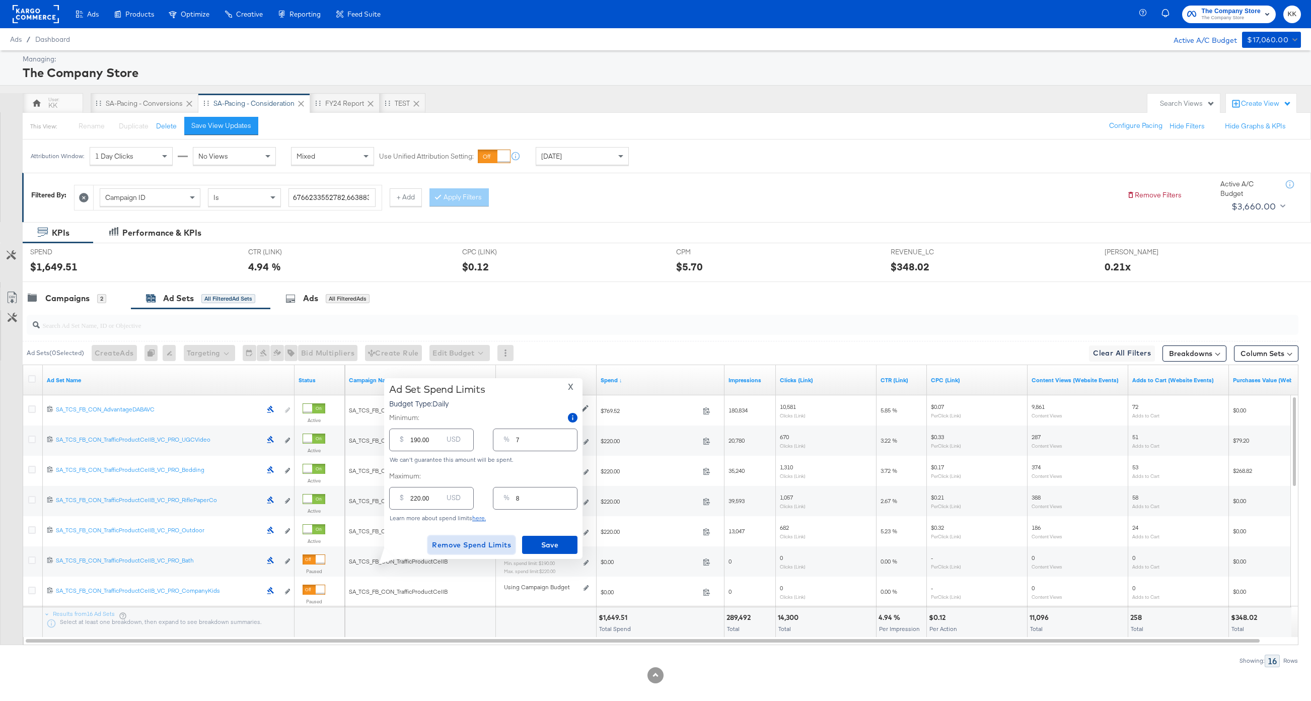
click at [497, 552] on button "Remove Spend Limits" at bounding box center [471, 544] width 87 height 18
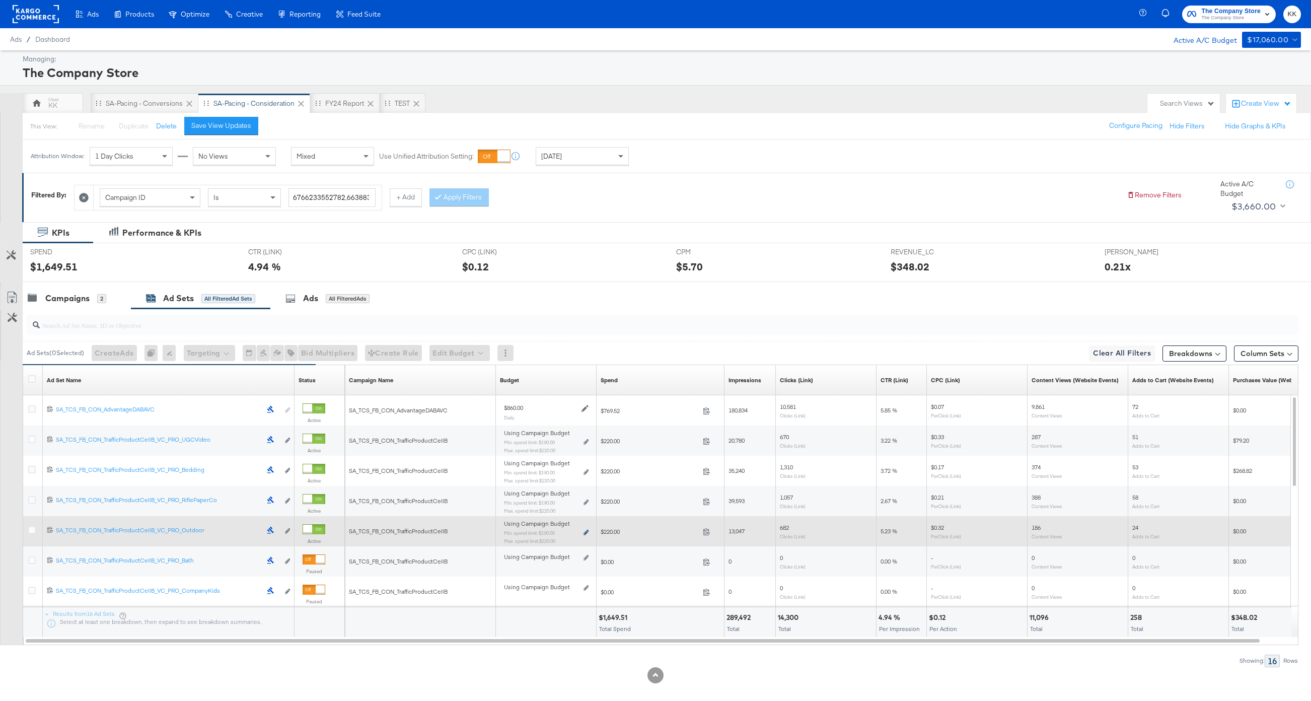
click at [584, 531] on icon at bounding box center [585, 532] width 5 height 6
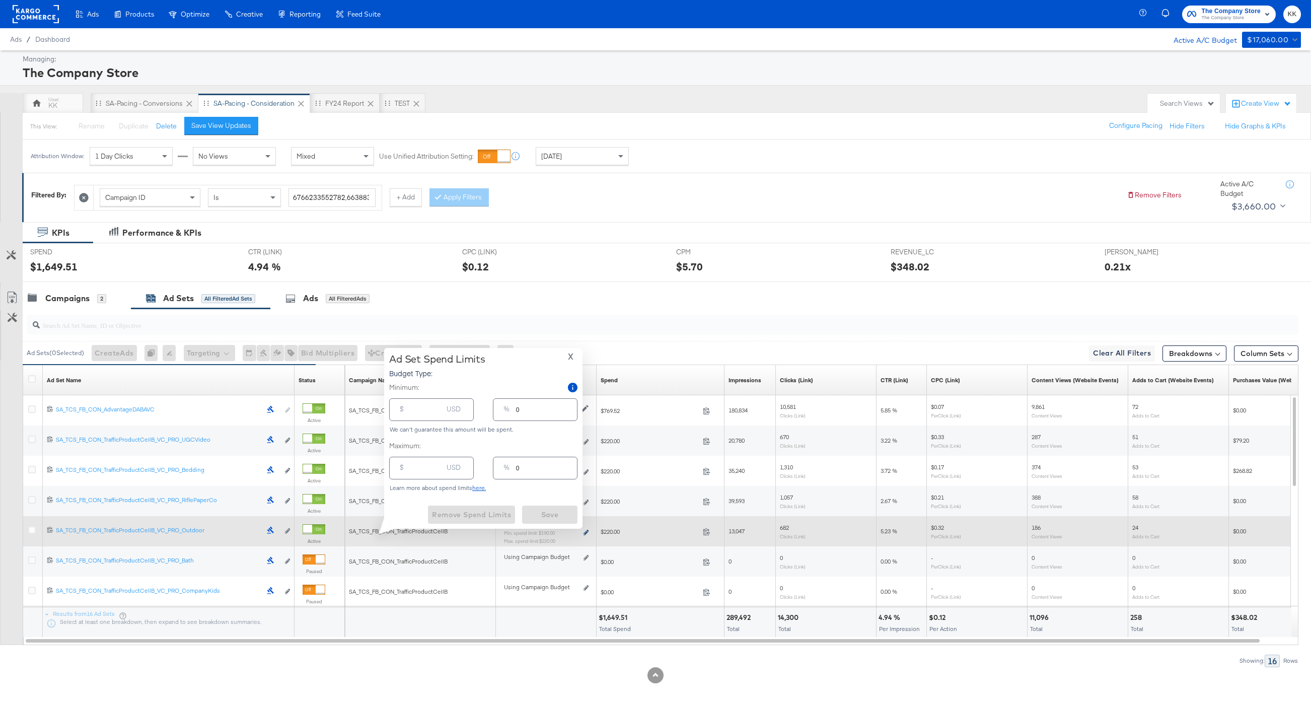
type input "190.00"
type input "7"
type input "220.00"
type input "8"
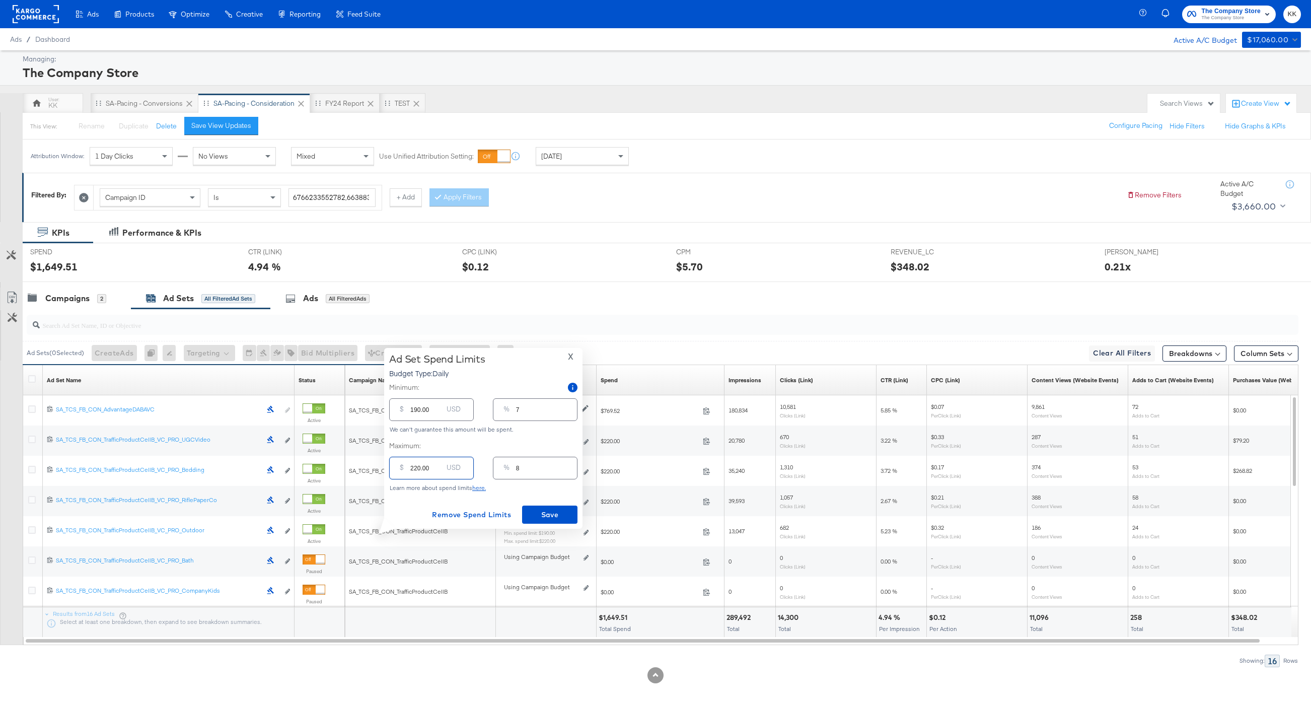
click at [418, 468] on input "220.00" at bounding box center [426, 464] width 32 height 22
click at [571, 355] on span "X" at bounding box center [571, 356] width 6 height 14
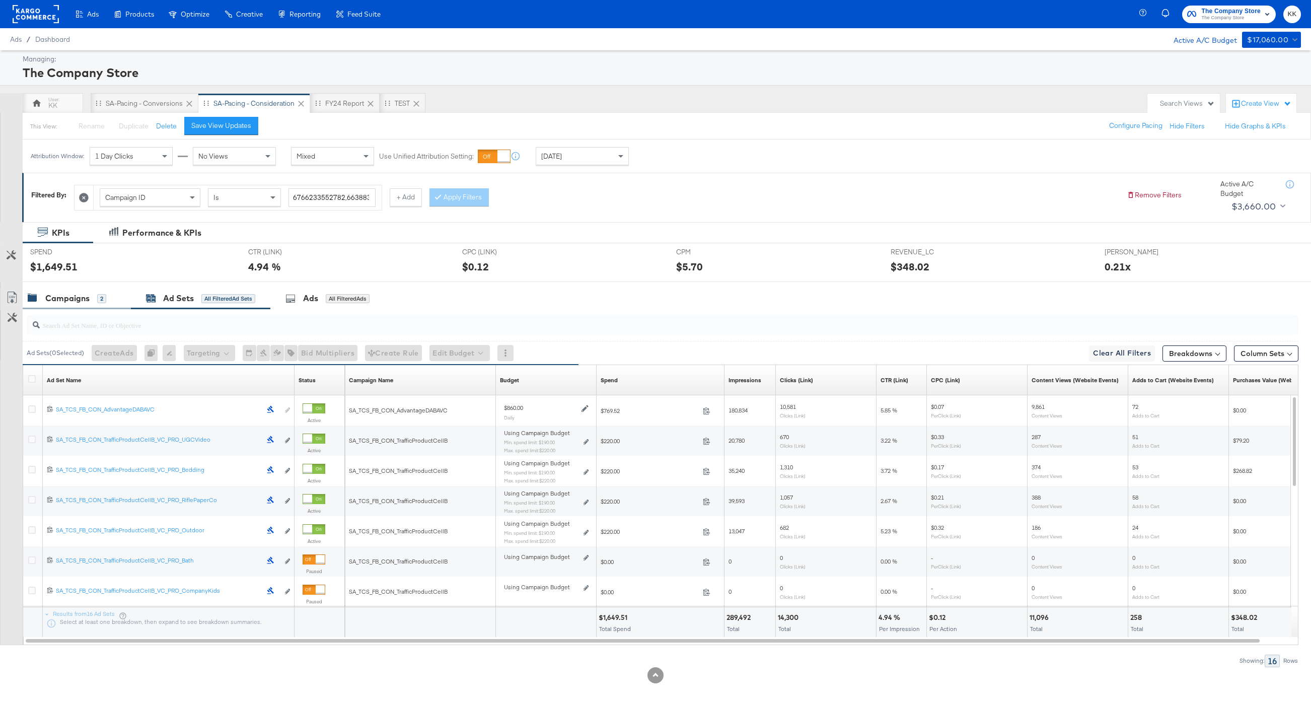
click at [98, 300] on div "2" at bounding box center [101, 298] width 9 height 9
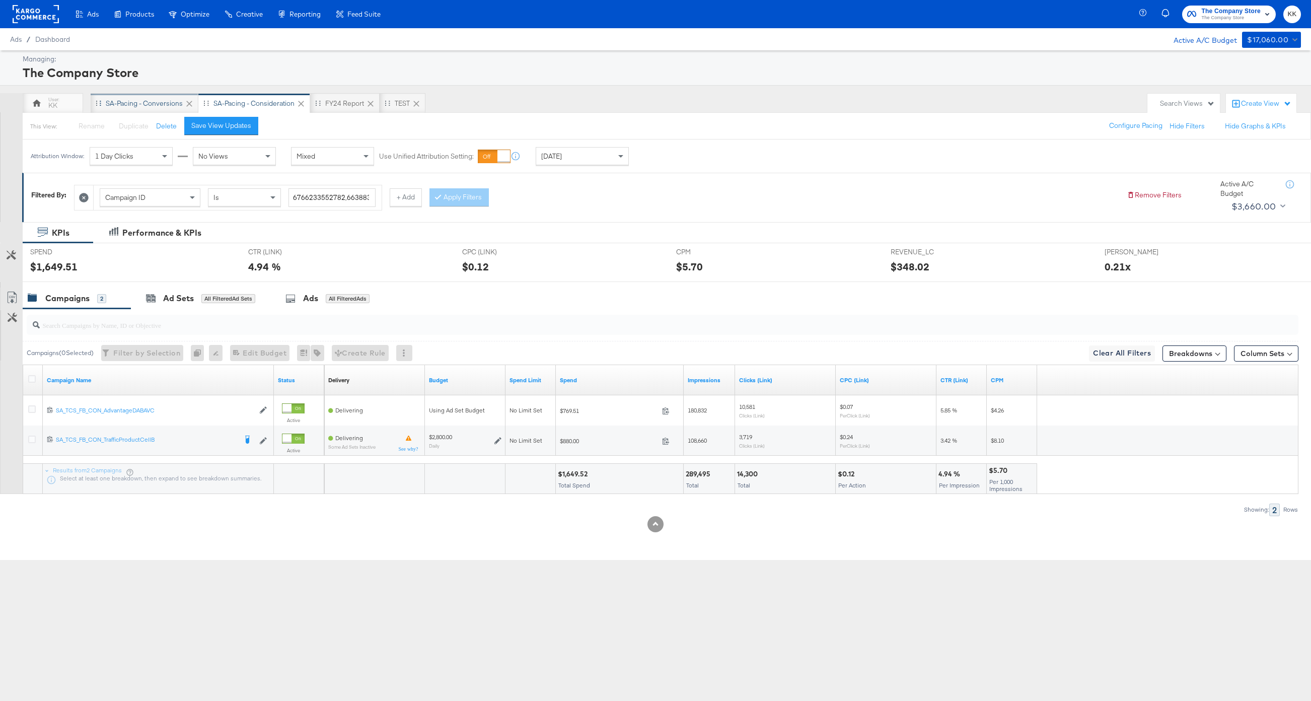
click at [150, 103] on div "SA-Pacing - Conversions" at bounding box center [144, 104] width 77 height 10
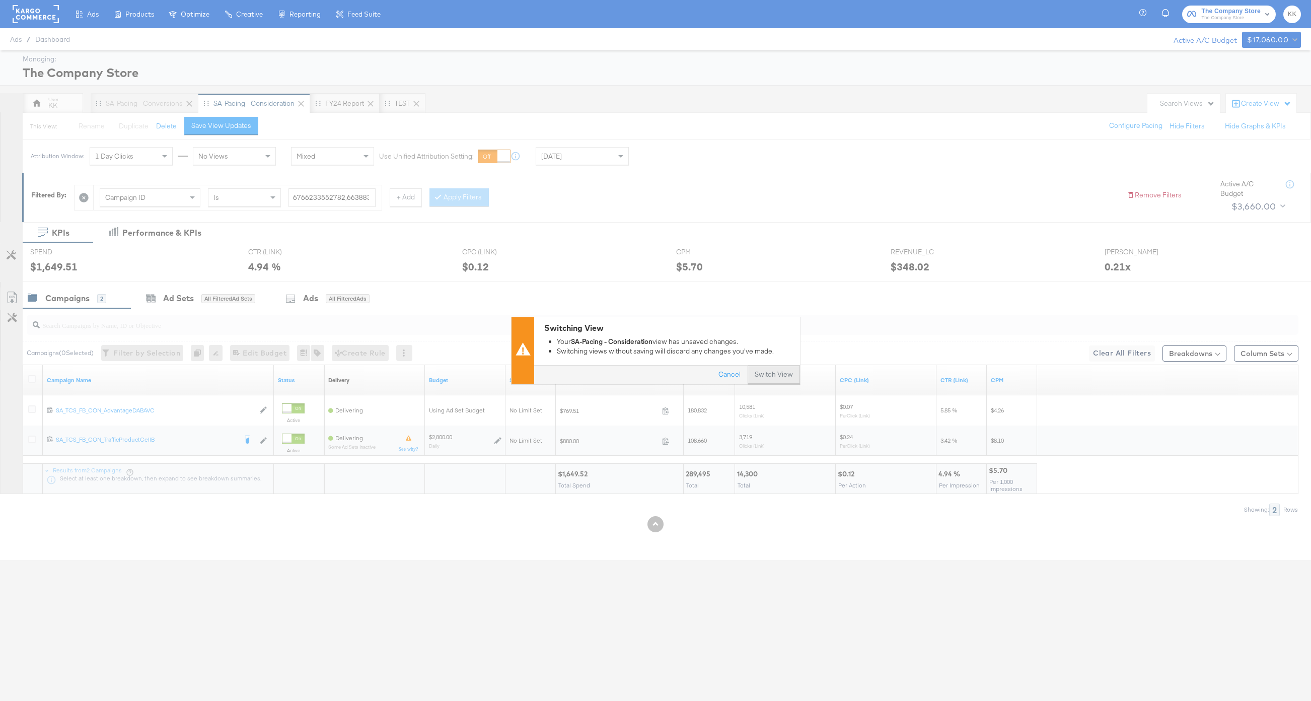
click at [772, 382] on button "Switch View" at bounding box center [773, 375] width 52 height 18
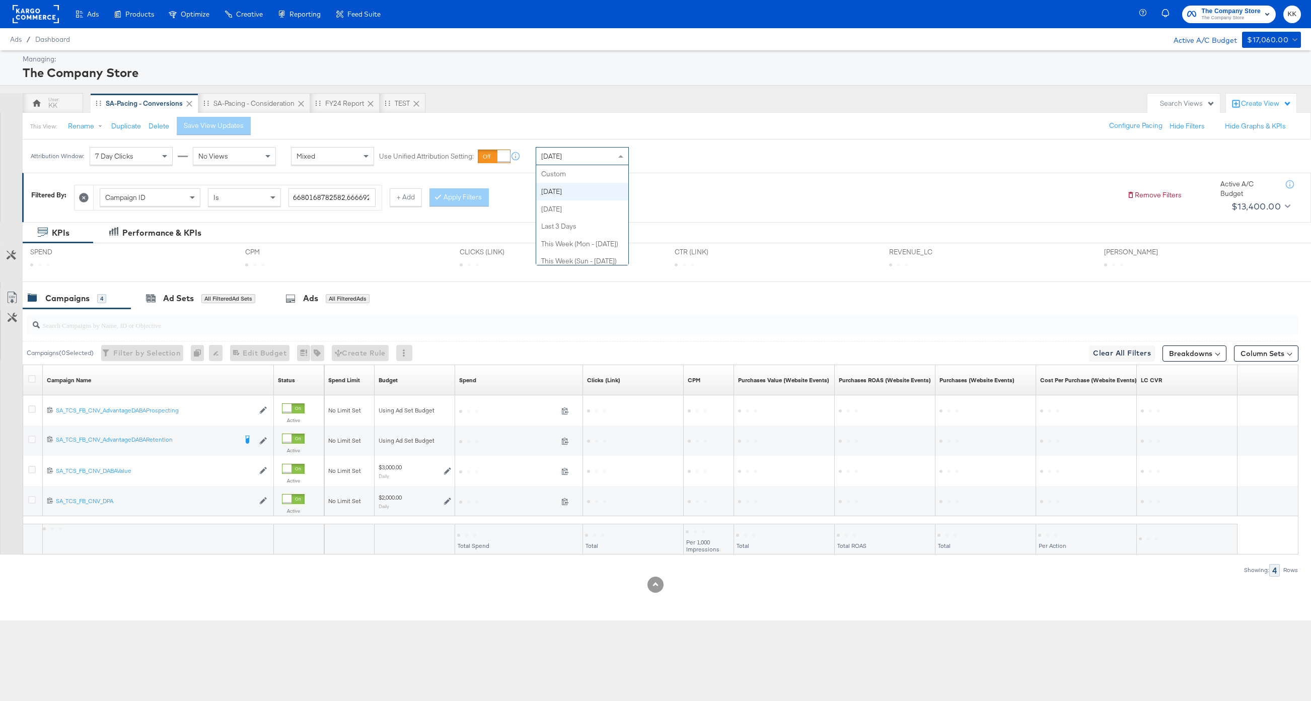
click at [607, 163] on div "Today" at bounding box center [582, 155] width 92 height 17
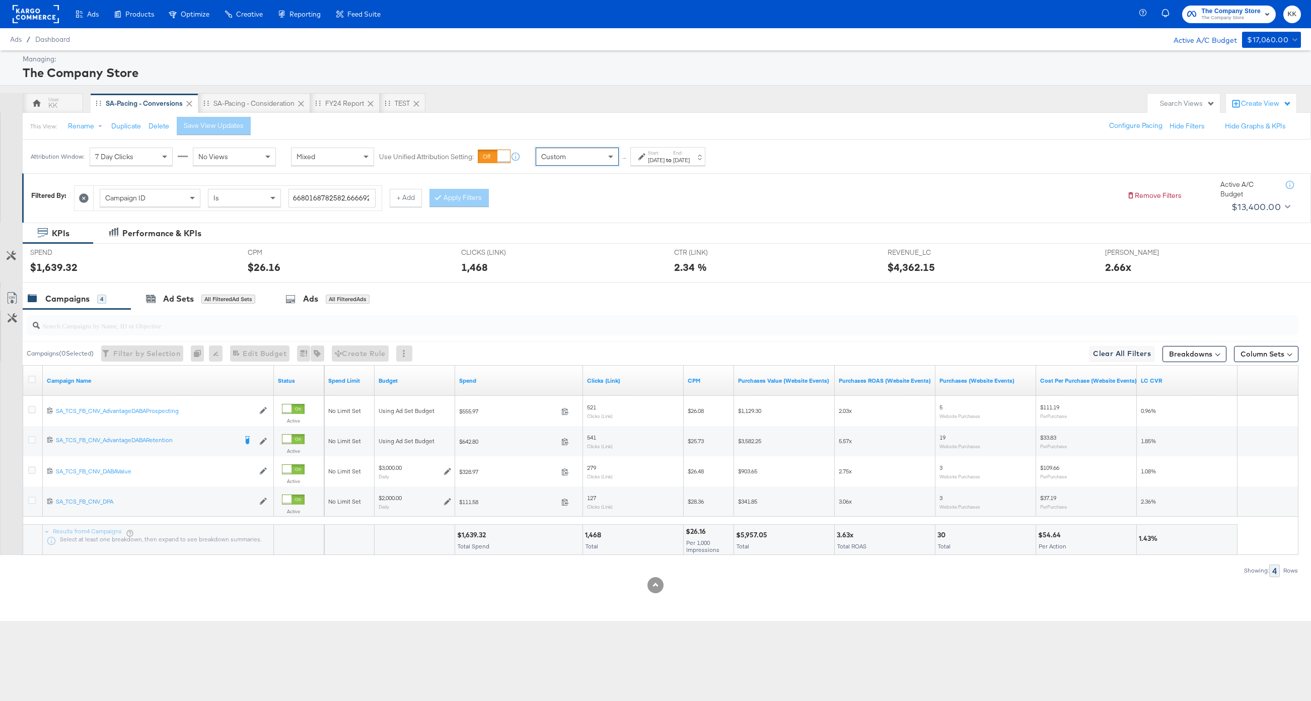
click at [650, 165] on div "Start: Aug 21st 2025 to End: Aug 21st 2025" at bounding box center [667, 156] width 75 height 19
click at [534, 254] on p "Timezone: America/Chicago" at bounding box center [547, 252] width 109 height 8
click at [534, 242] on input "August 21st 2025" at bounding box center [547, 236] width 109 height 18
click at [525, 297] on td "4" at bounding box center [521, 301] width 17 height 14
type input "August 4th 2025"
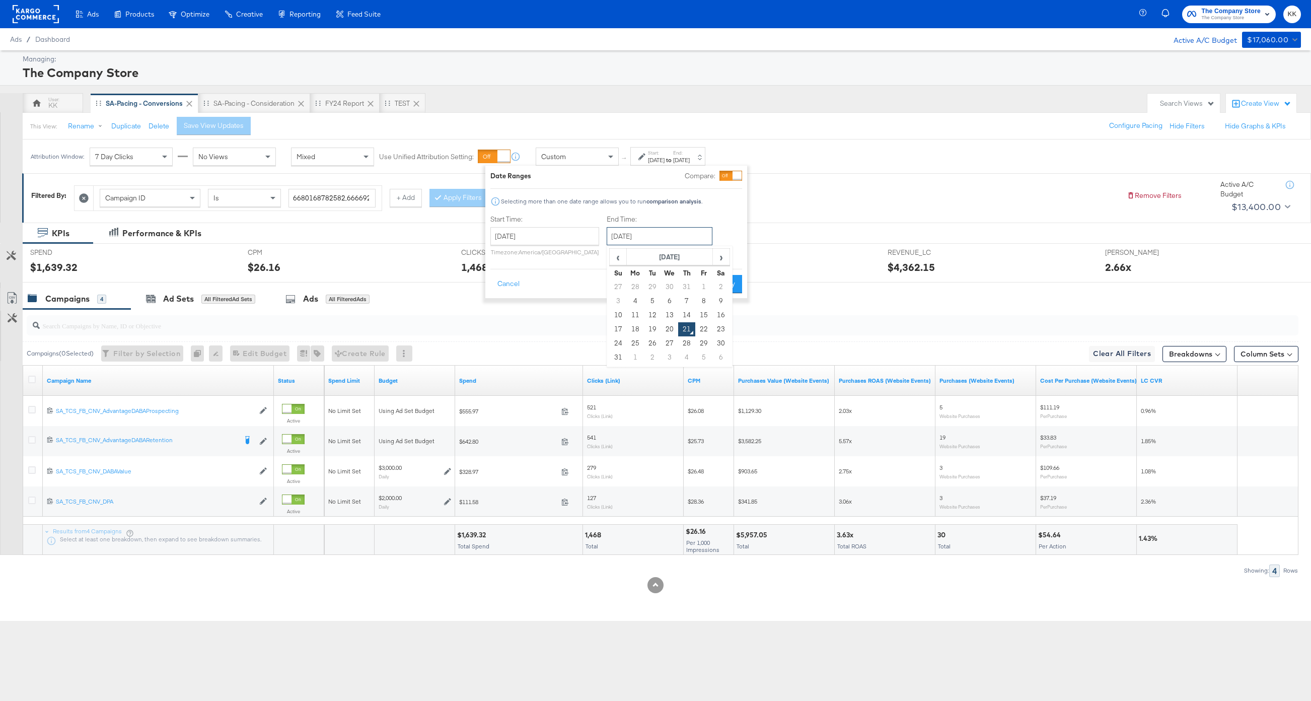
click at [639, 240] on input "August 21st 2025" at bounding box center [659, 236] width 106 height 18
click at [666, 325] on td "20" at bounding box center [669, 329] width 17 height 14
type input "August 20th 2025"
click at [706, 299] on div "Campaigns 4 Ad Sets All Filtered Ad Sets Ads All Filtered Ads" at bounding box center [667, 299] width 1288 height 22
click at [730, 276] on button "Apply" at bounding box center [727, 284] width 32 height 18
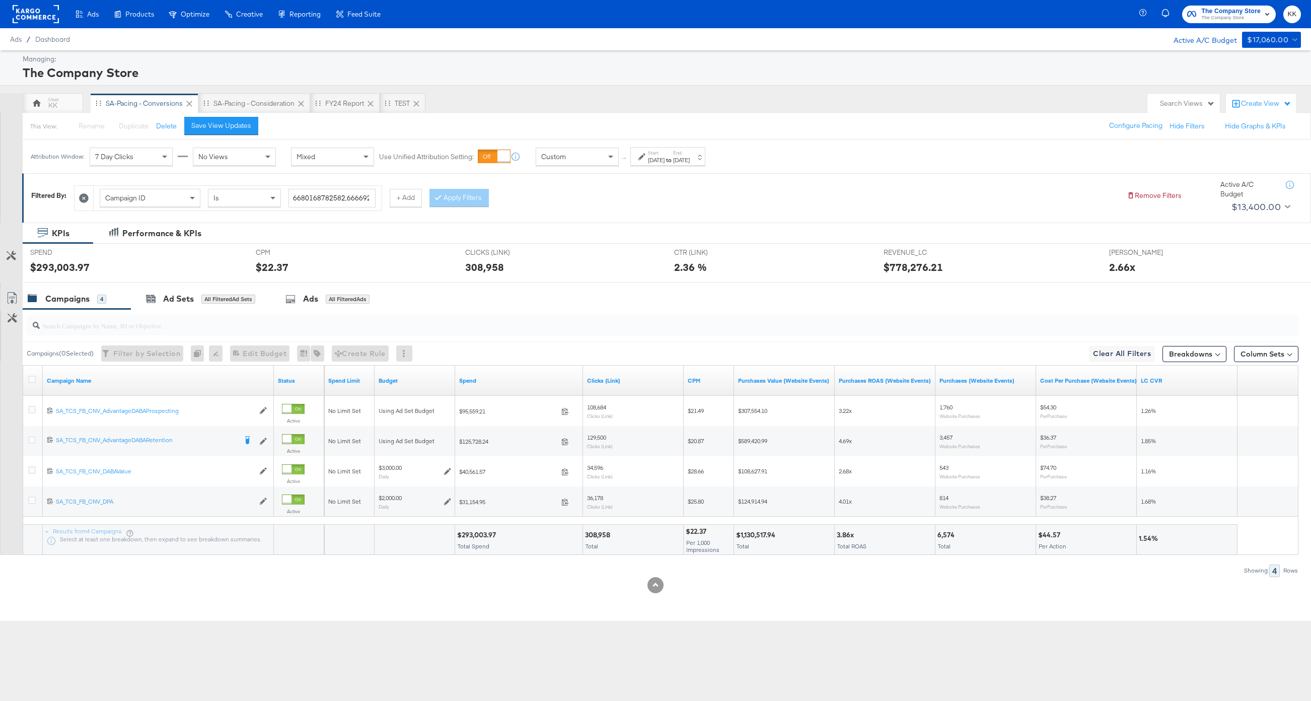
click at [471, 536] on div "$293,003.97" at bounding box center [478, 535] width 42 height 10
copy div "293,003.97"
click at [342, 104] on div "FY24 Report" at bounding box center [344, 104] width 39 height 10
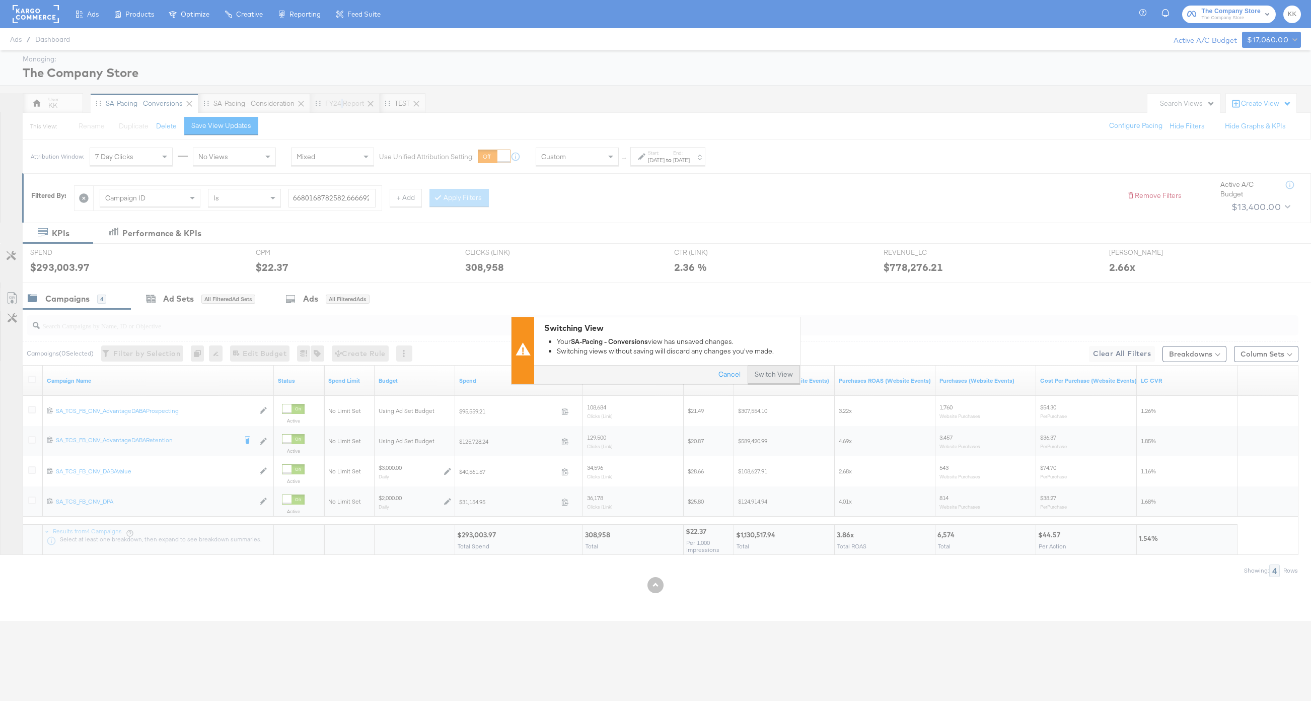
click at [774, 373] on button "Switch View" at bounding box center [773, 375] width 52 height 18
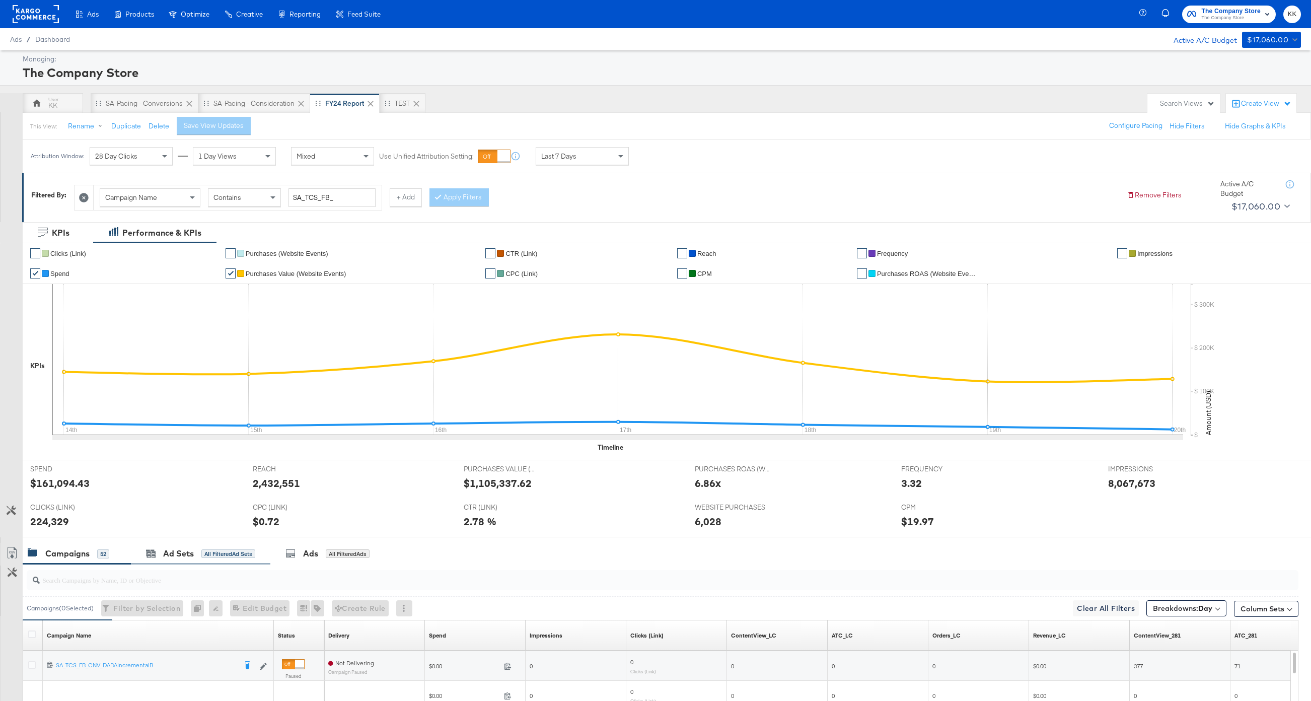
click at [182, 563] on div "Ad Sets All Filtered Ad Sets" at bounding box center [200, 554] width 139 height 22
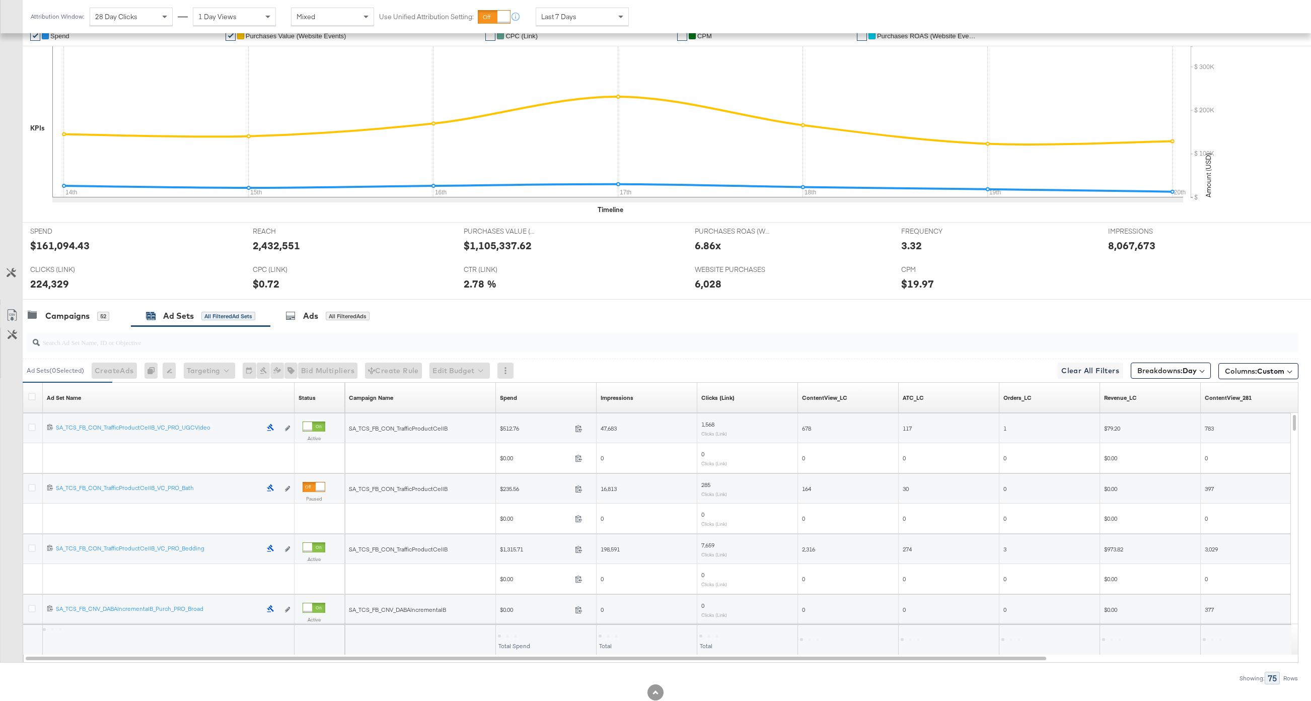
scroll to position [265, 0]
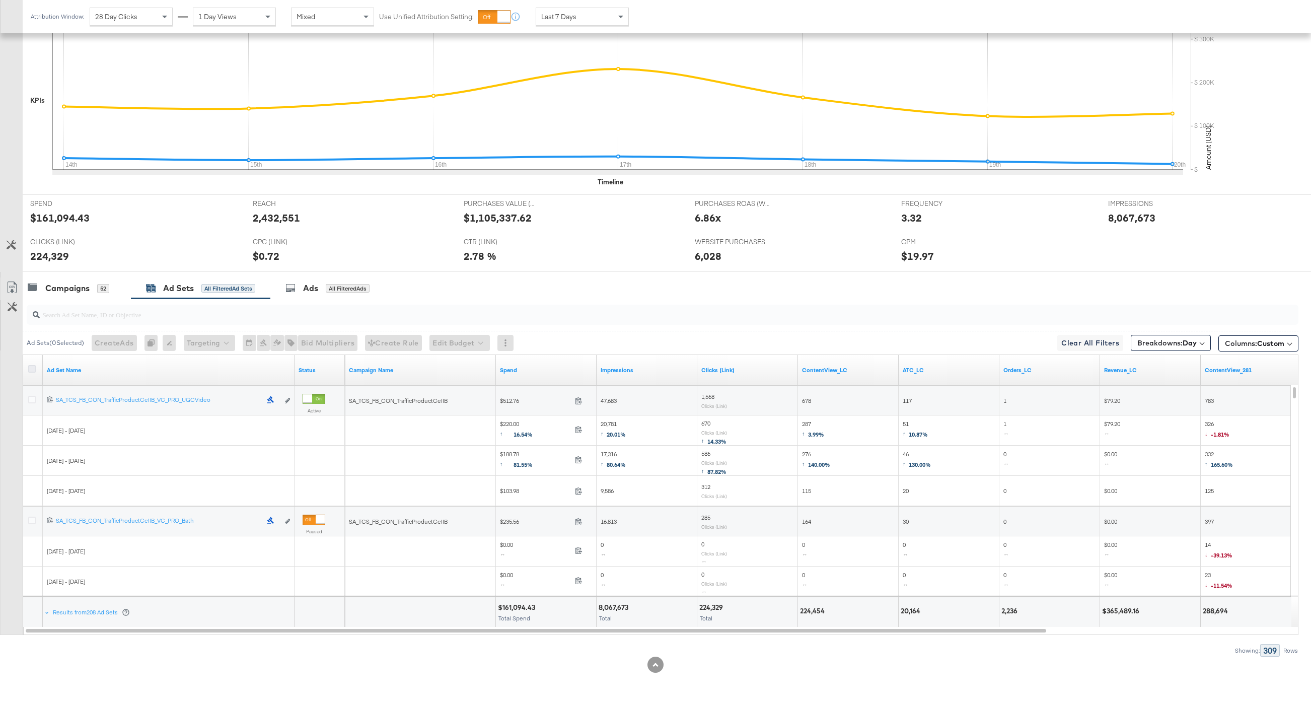
click at [30, 371] on icon at bounding box center [32, 369] width 8 height 8
click at [0, 0] on input "checkbox" at bounding box center [0, 0] width 0 height 0
click at [12, 287] on icon at bounding box center [12, 287] width 12 height 12
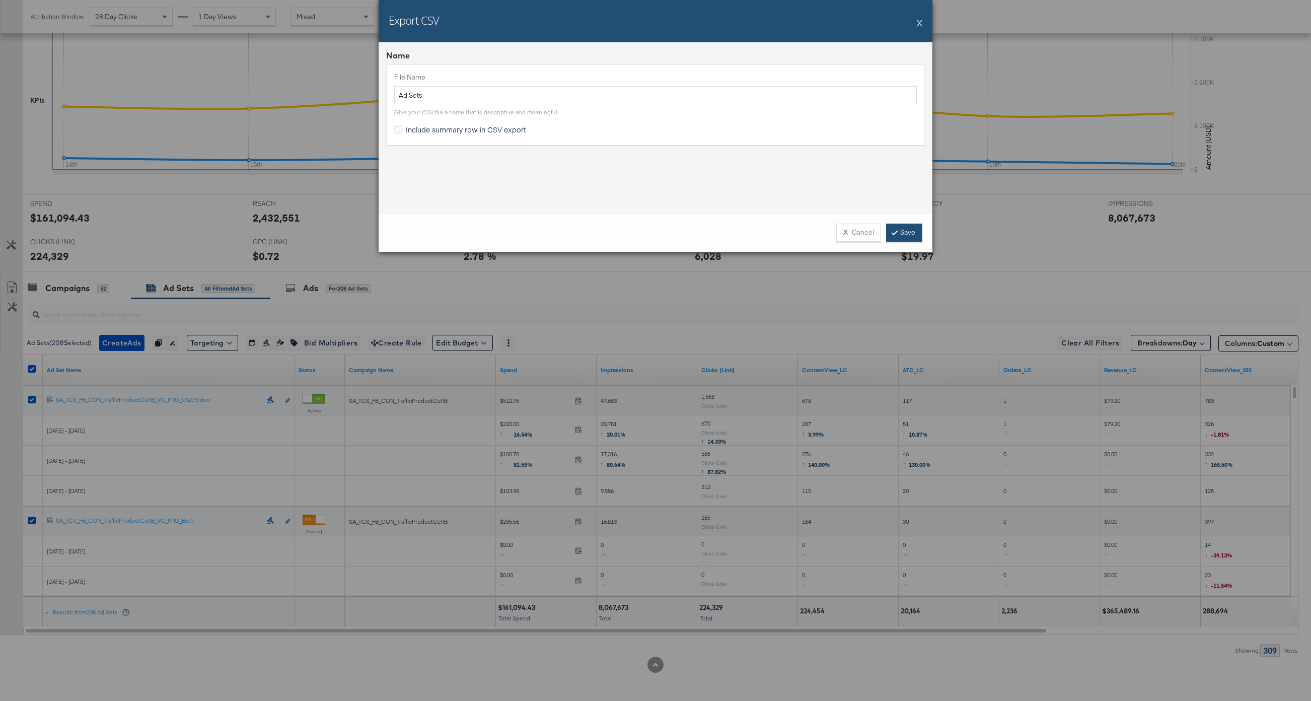
click at [905, 224] on link "Save" at bounding box center [904, 232] width 36 height 18
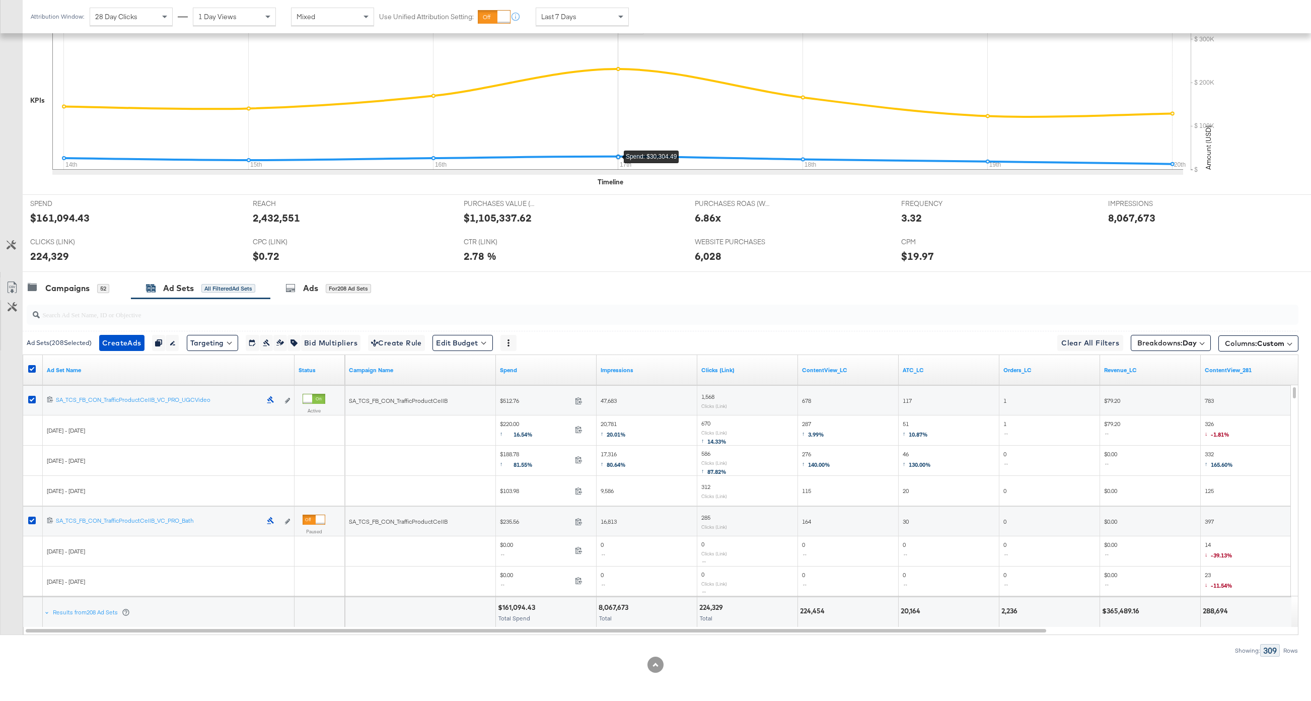
scroll to position [0, 0]
